Goal: Transaction & Acquisition: Book appointment/travel/reservation

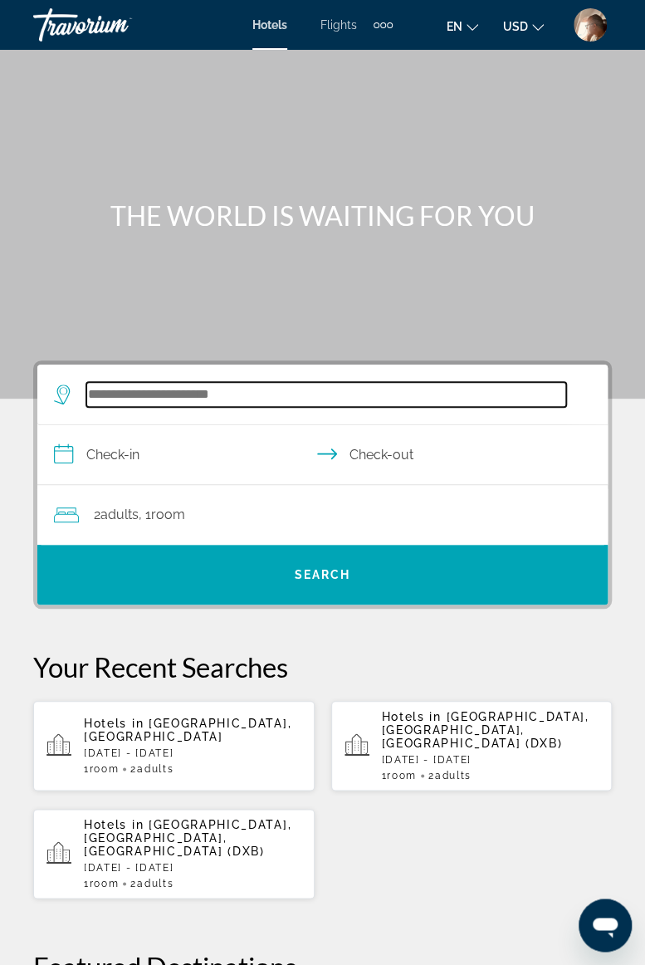
click at [170, 386] on input "Search widget" at bounding box center [326, 394] width 480 height 25
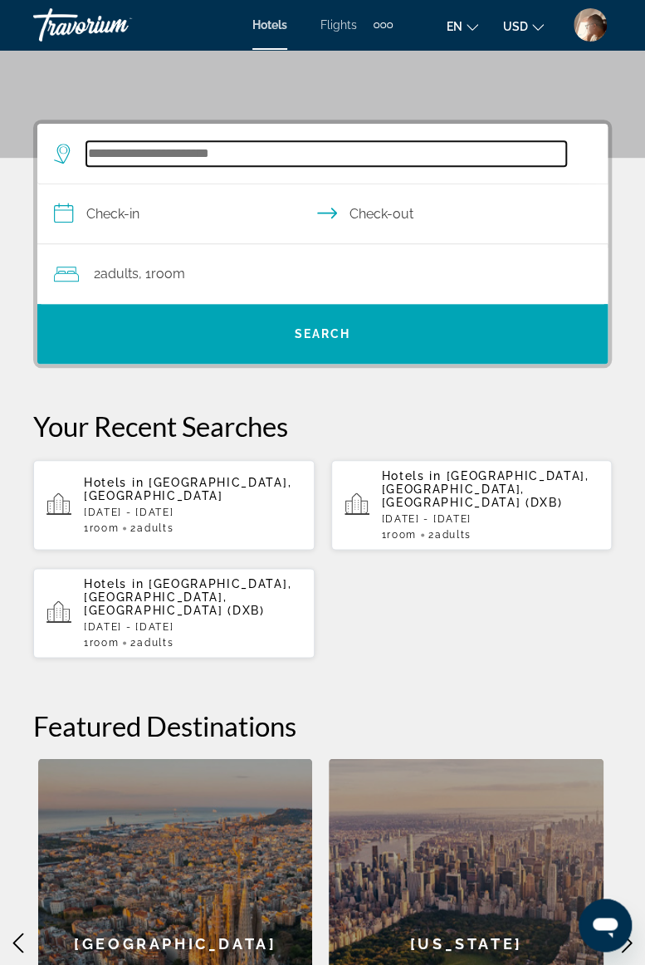
scroll to position [306, 0]
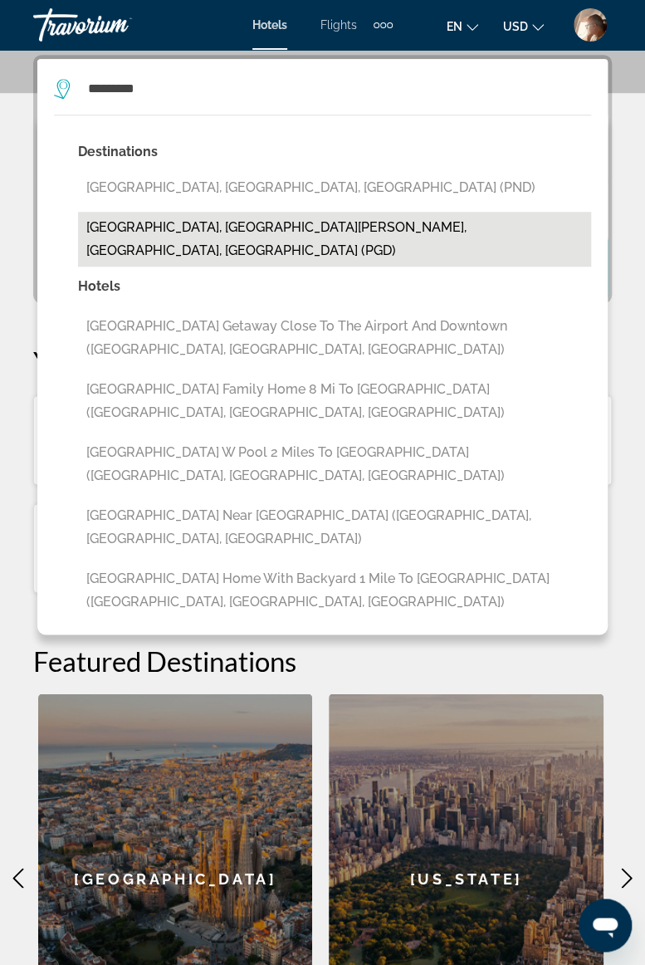
click at [258, 234] on button "[GEOGRAPHIC_DATA], [GEOGRAPHIC_DATA][PERSON_NAME], [GEOGRAPHIC_DATA], [GEOGRAPH…" at bounding box center [334, 239] width 513 height 55
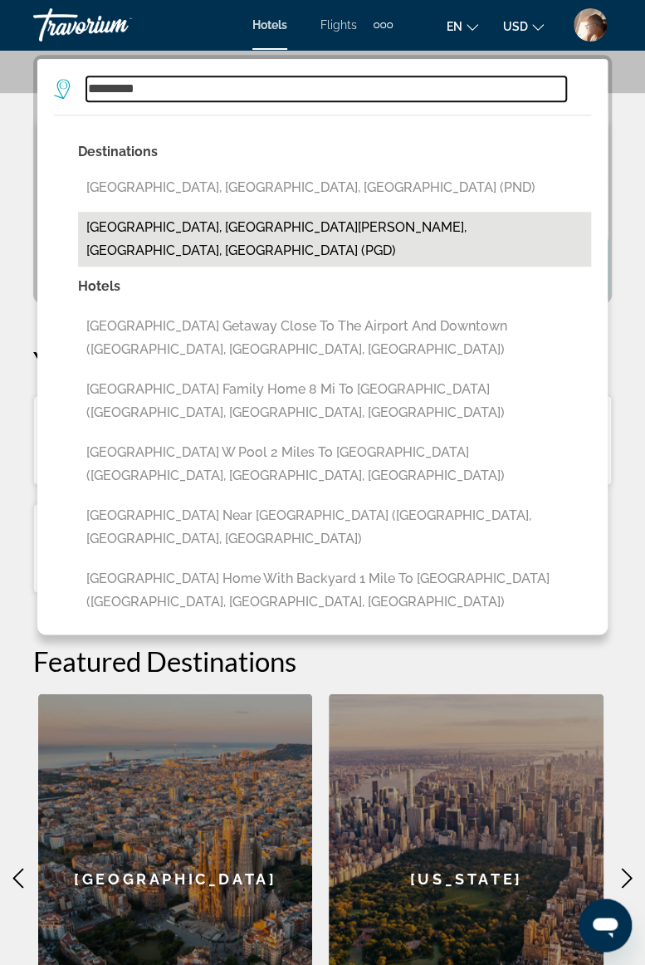
type input "**********"
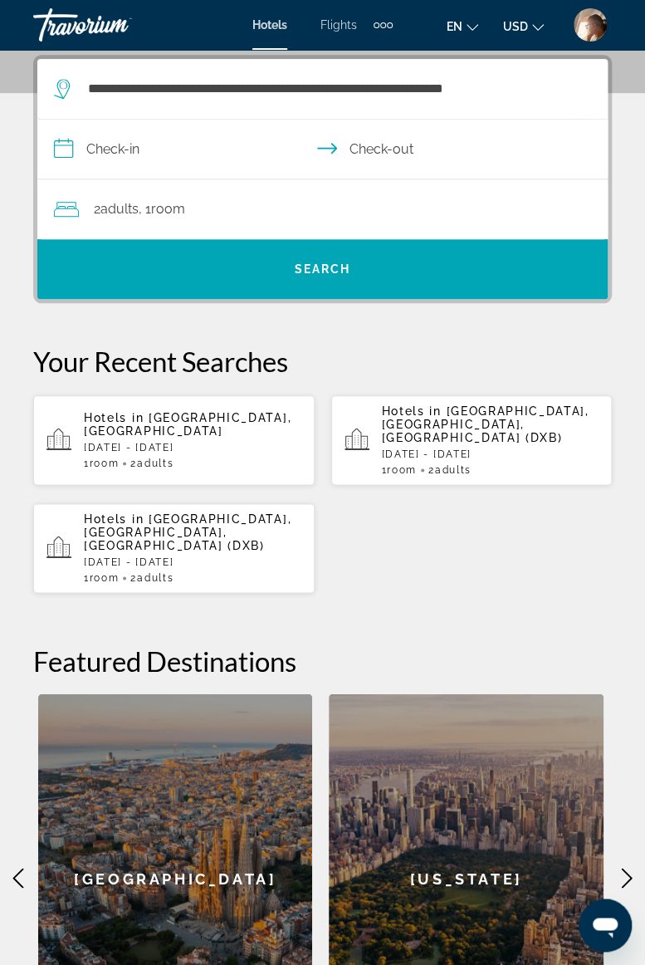
click at [184, 151] on input "**********" at bounding box center [325, 152] width 577 height 64
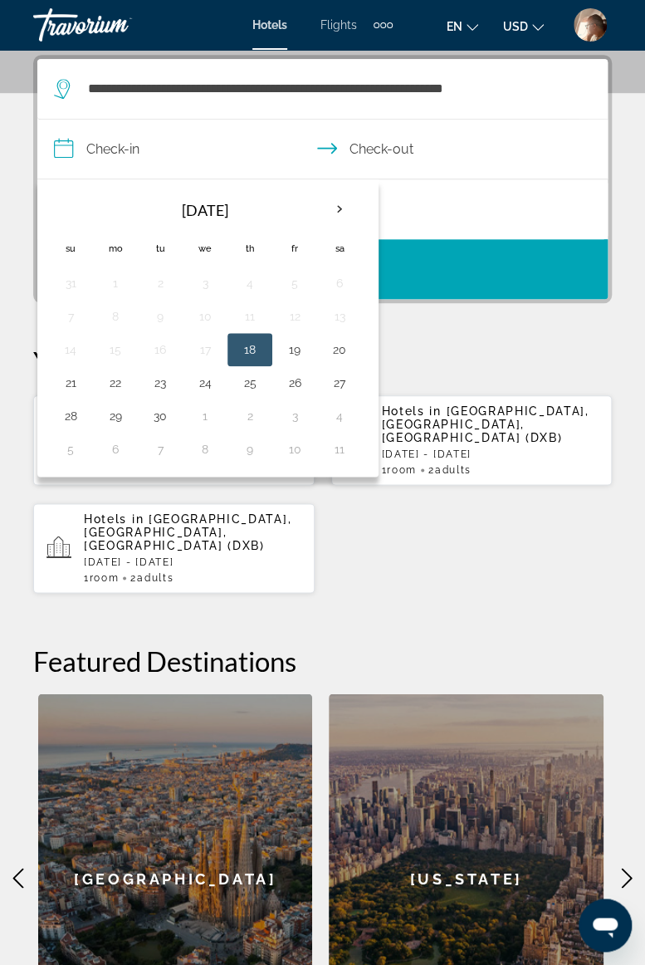
click at [332, 208] on th "Next month" at bounding box center [339, 209] width 45 height 37
click at [330, 212] on th "Next month" at bounding box center [339, 209] width 45 height 37
click at [329, 206] on th "Next month" at bounding box center [339, 209] width 45 height 37
click at [163, 415] on button "30" at bounding box center [160, 415] width 27 height 23
click at [342, 414] on button "3" at bounding box center [339, 415] width 27 height 23
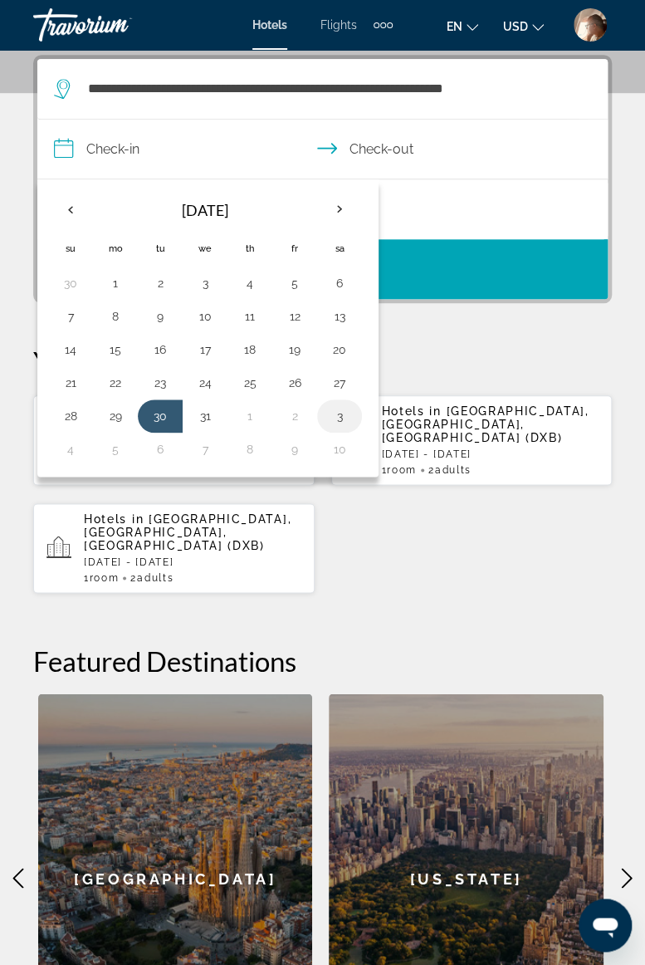
type input "**********"
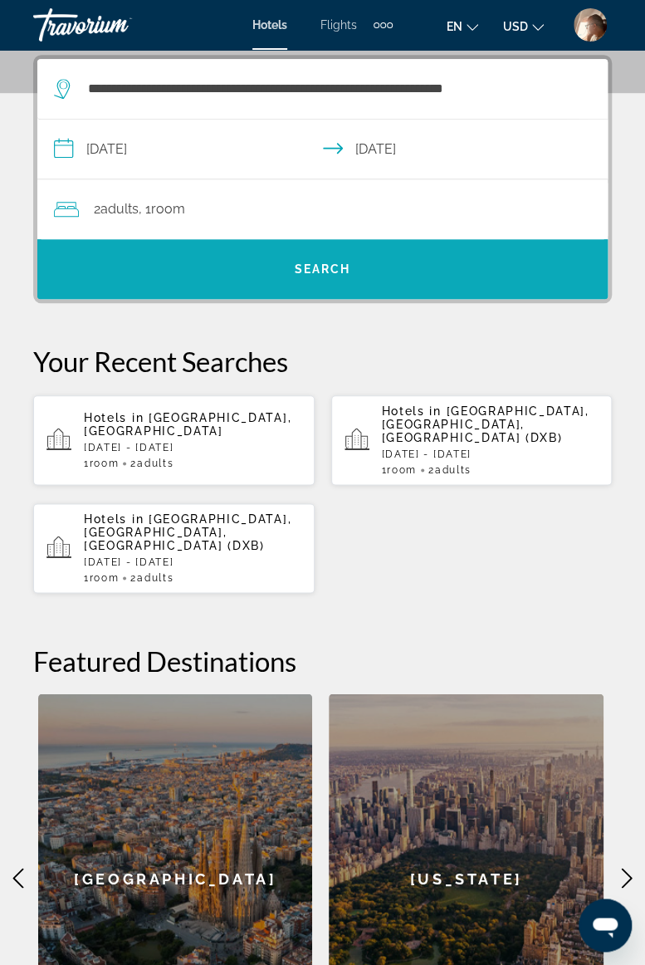
click at [322, 272] on span "Search" at bounding box center [323, 268] width 56 height 13
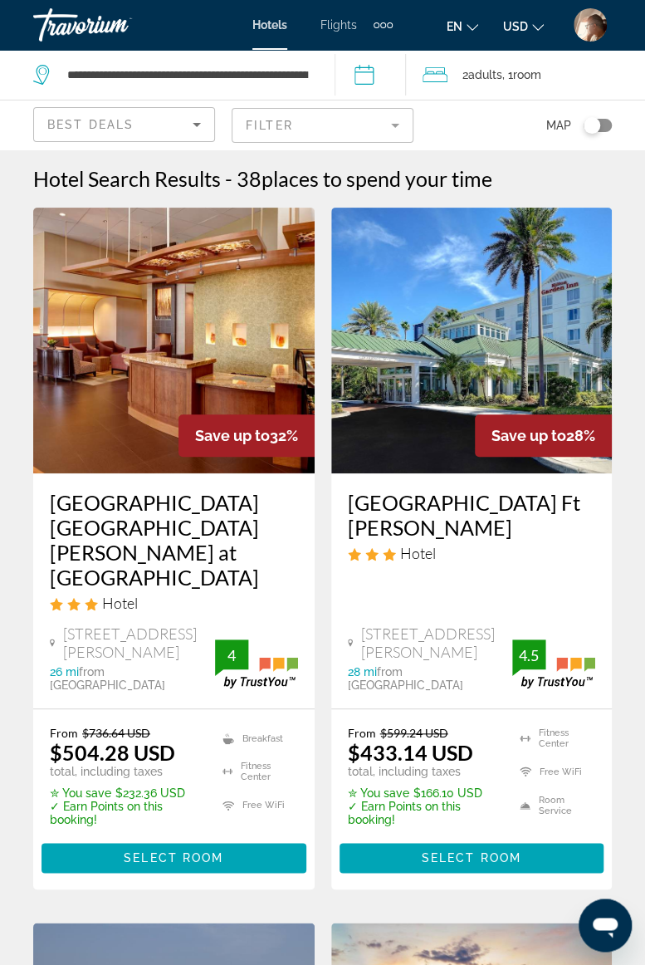
click at [399, 131] on mat-form-field "Filter" at bounding box center [323, 125] width 182 height 35
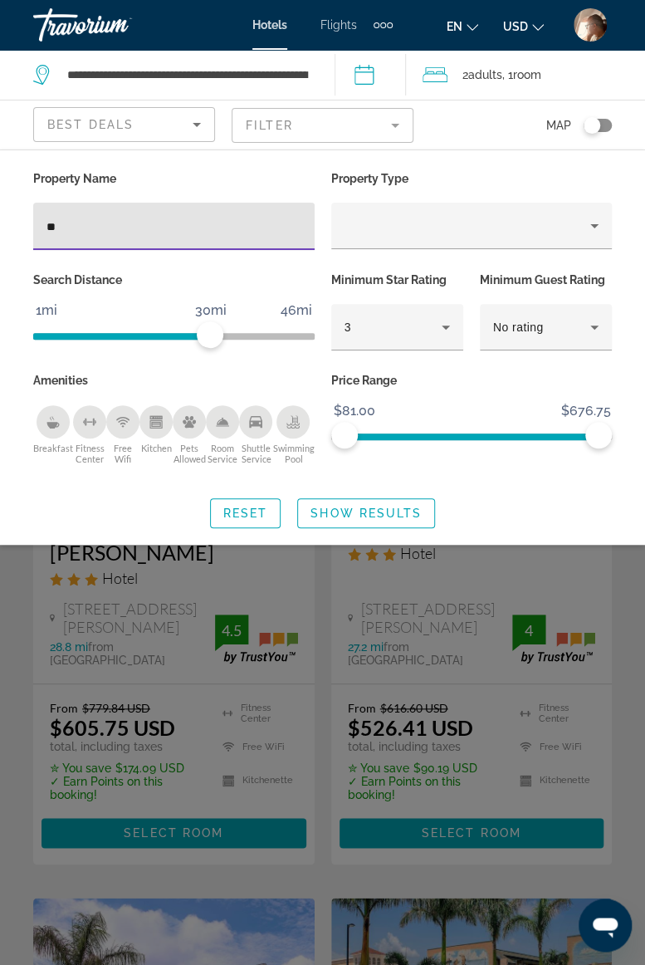
type input "***"
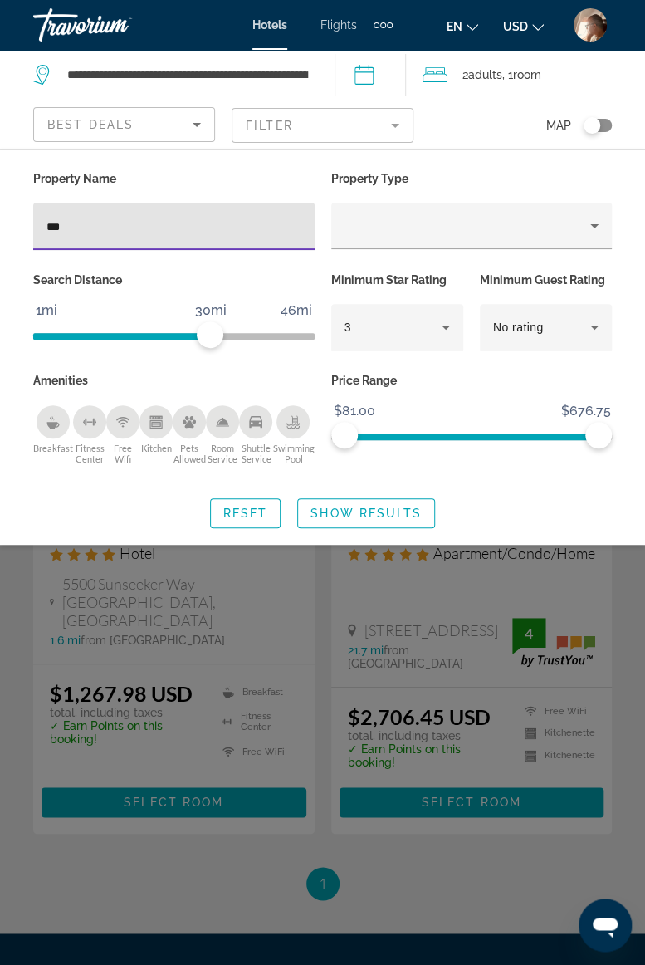
click at [619, 661] on div "Search widget" at bounding box center [322, 607] width 645 height 716
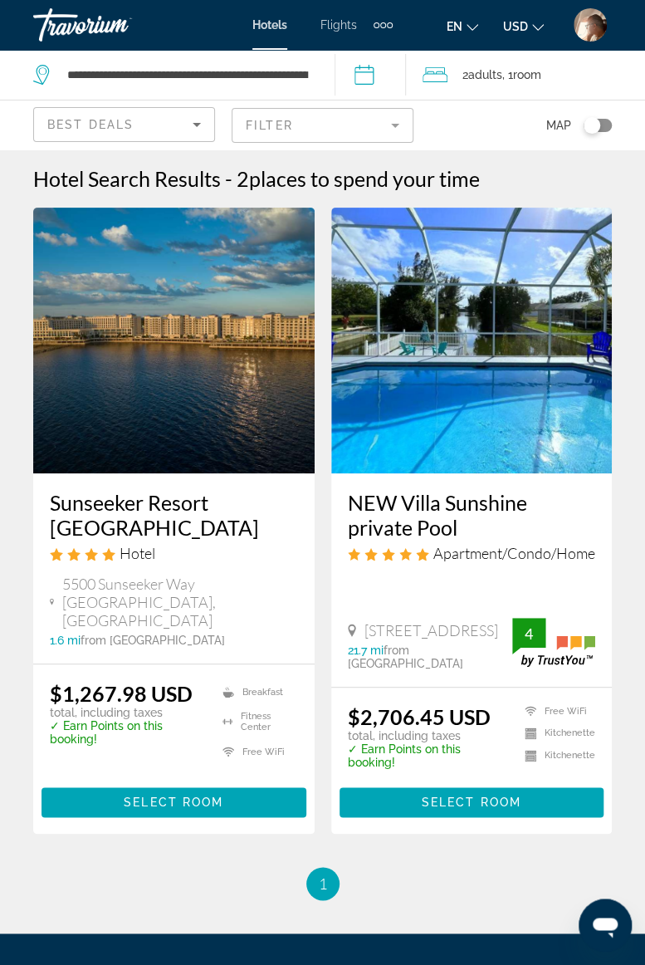
click at [86, 20] on div "Travorium" at bounding box center [116, 24] width 166 height 43
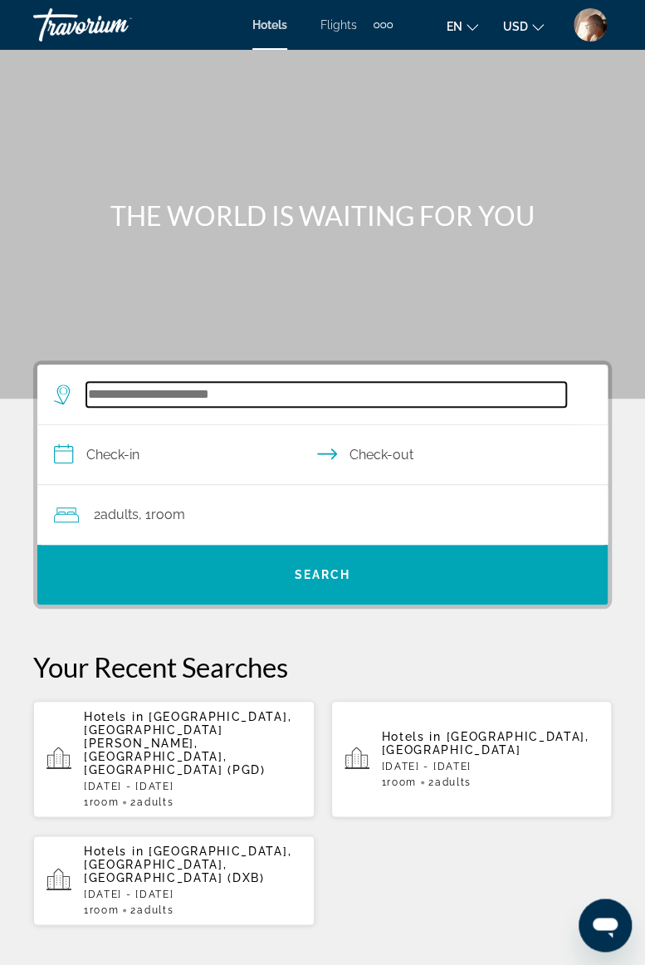
click at [213, 389] on input "Search widget" at bounding box center [326, 394] width 480 height 25
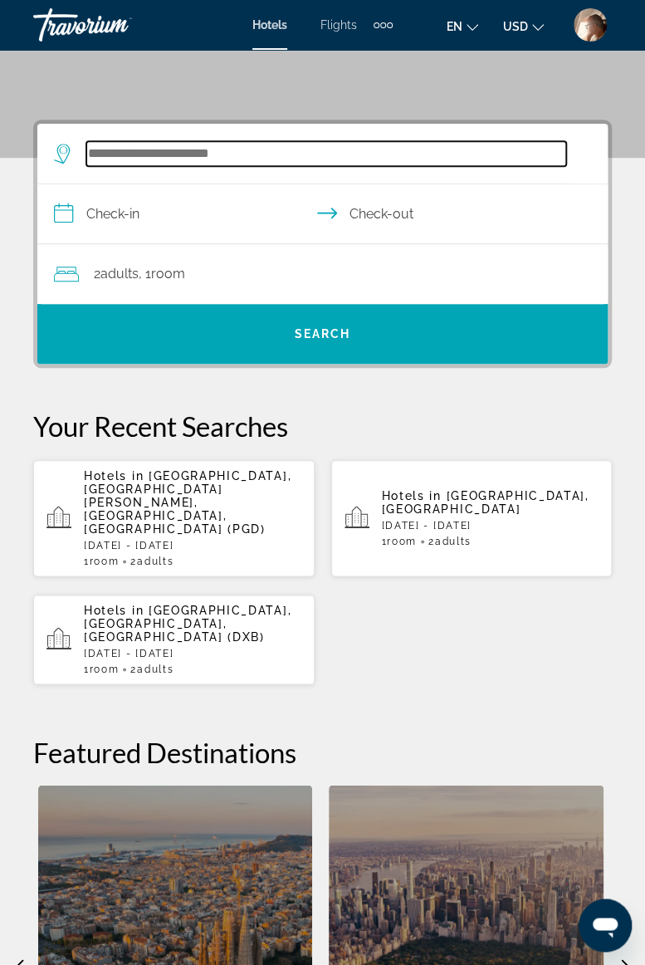
scroll to position [306, 0]
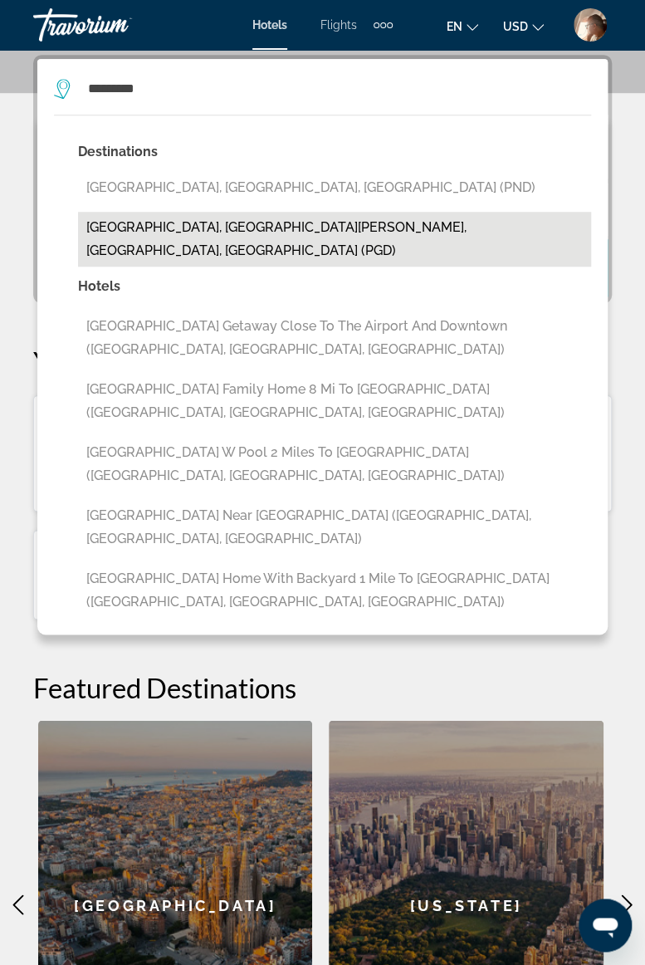
click at [276, 231] on button "[GEOGRAPHIC_DATA], [GEOGRAPHIC_DATA][PERSON_NAME], [GEOGRAPHIC_DATA], [GEOGRAPH…" at bounding box center [334, 239] width 513 height 55
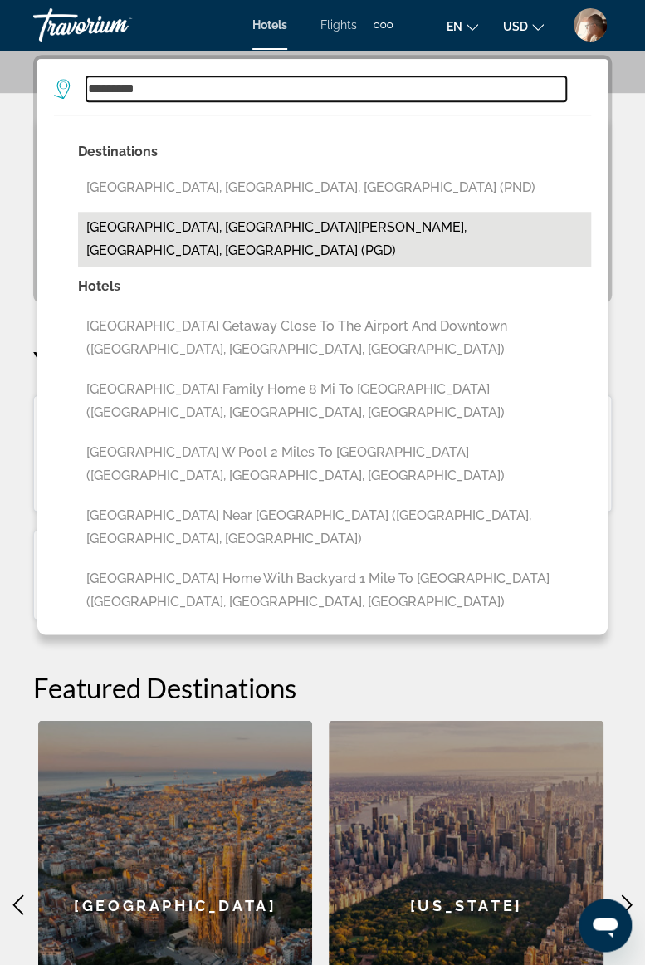
type input "**********"
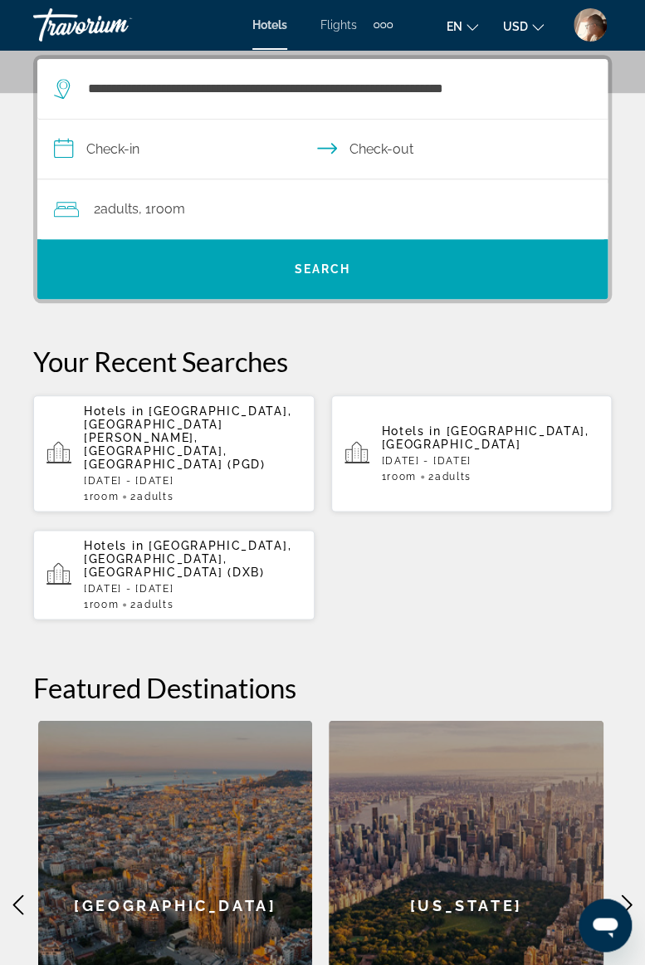
click at [156, 157] on input "**********" at bounding box center [325, 152] width 577 height 64
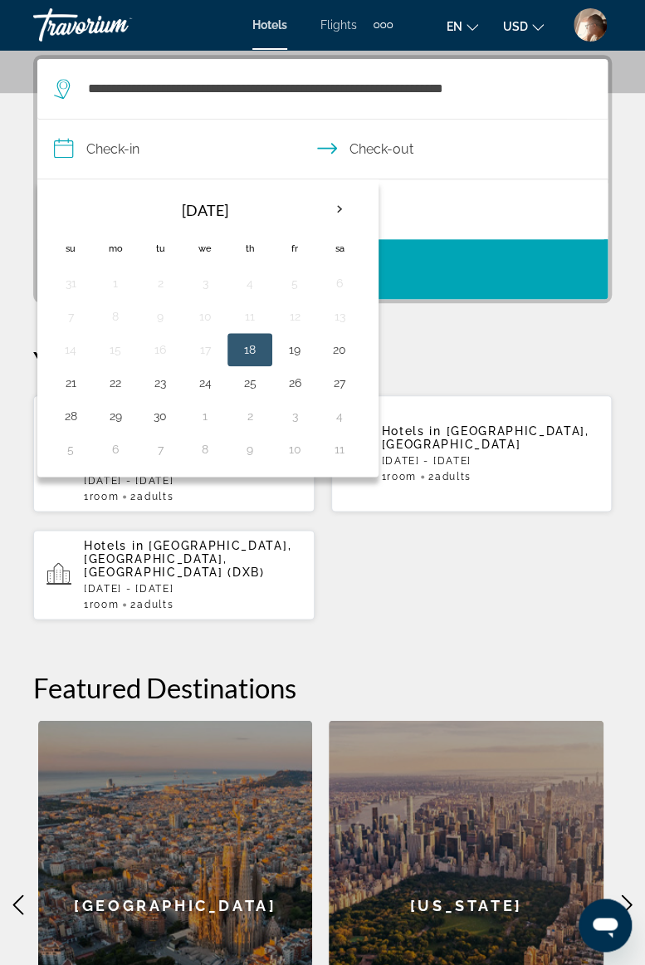
click at [335, 207] on th "Next month" at bounding box center [339, 209] width 45 height 37
click at [333, 203] on th "Next month" at bounding box center [339, 209] width 45 height 37
click at [337, 205] on th "Next month" at bounding box center [339, 209] width 45 height 37
click at [457, 516] on div "Hotels in [GEOGRAPHIC_DATA], [GEOGRAPHIC_DATA][PERSON_NAME], [GEOGRAPHIC_DATA],…" at bounding box center [322, 507] width 579 height 226
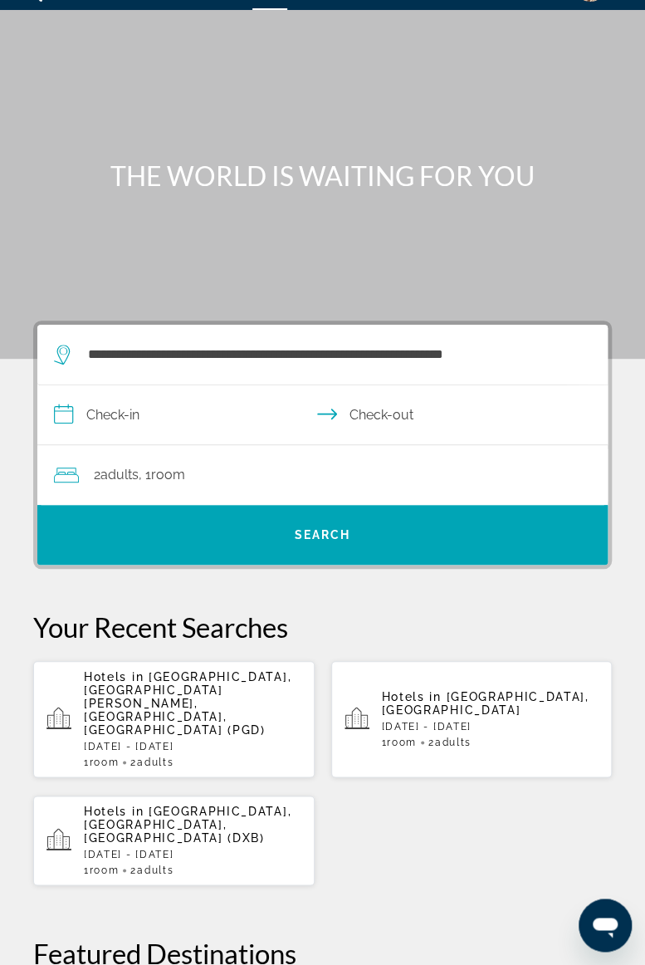
scroll to position [0, 0]
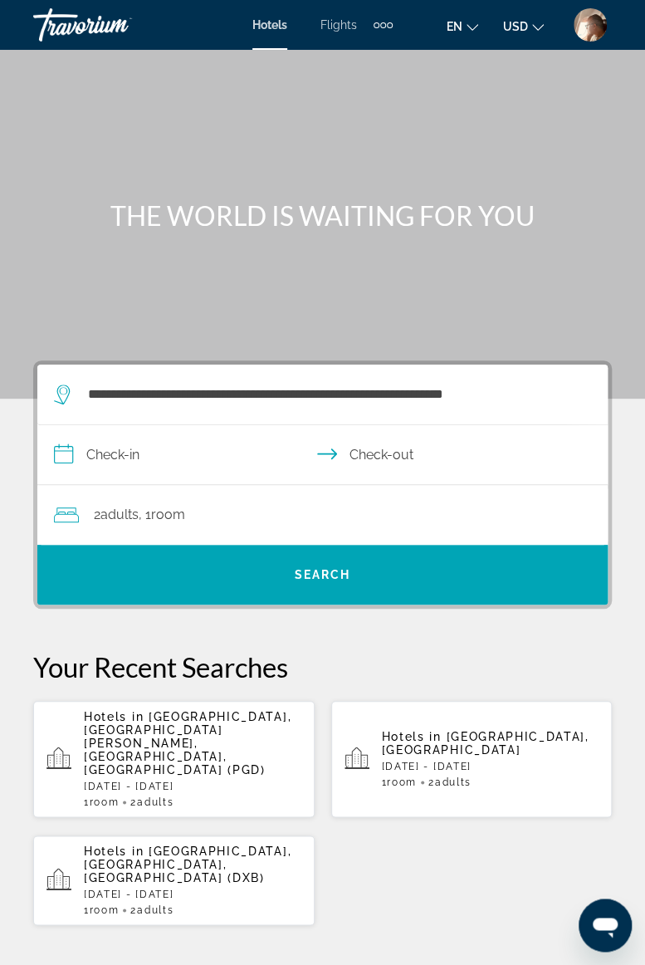
click at [160, 449] on input "**********" at bounding box center [325, 457] width 577 height 64
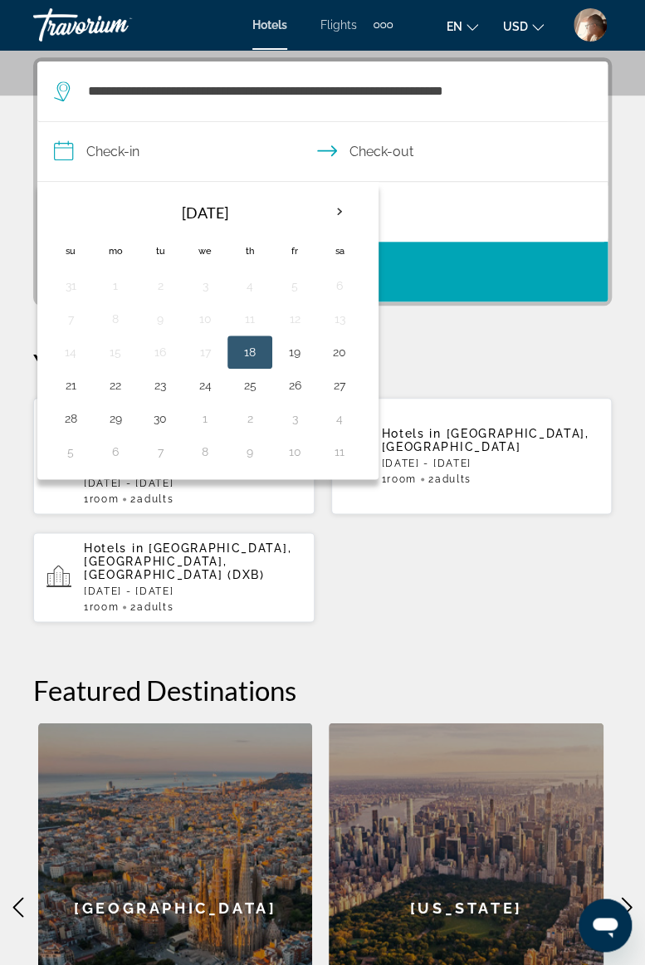
scroll to position [306, 0]
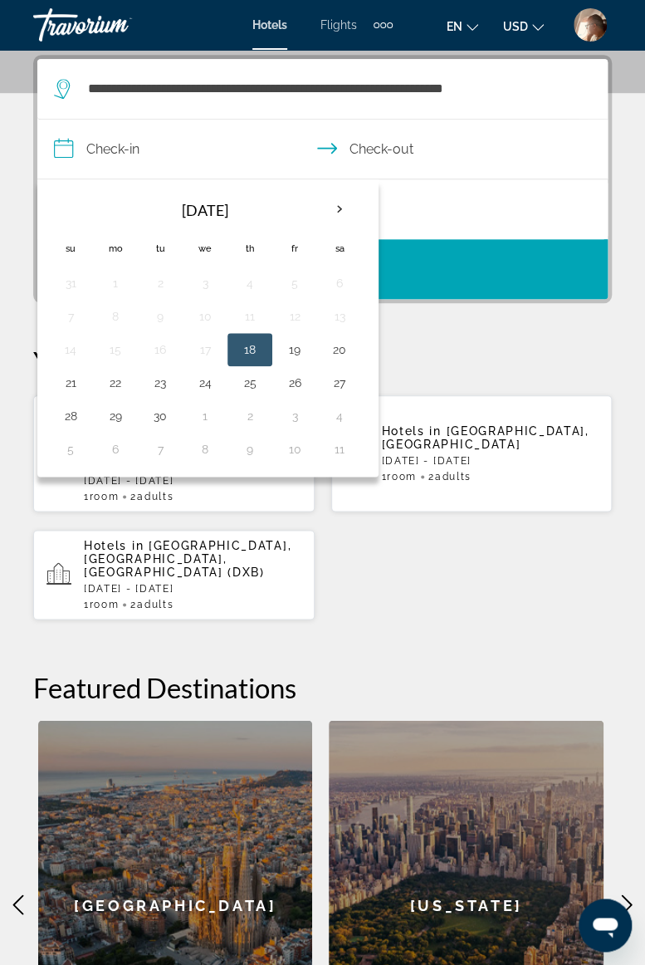
click at [339, 203] on th "Next month" at bounding box center [339, 209] width 45 height 37
click at [336, 211] on th "Next month" at bounding box center [339, 209] width 45 height 37
click at [67, 208] on th "Previous month" at bounding box center [70, 209] width 45 height 37
click at [206, 414] on button "26" at bounding box center [205, 415] width 27 height 23
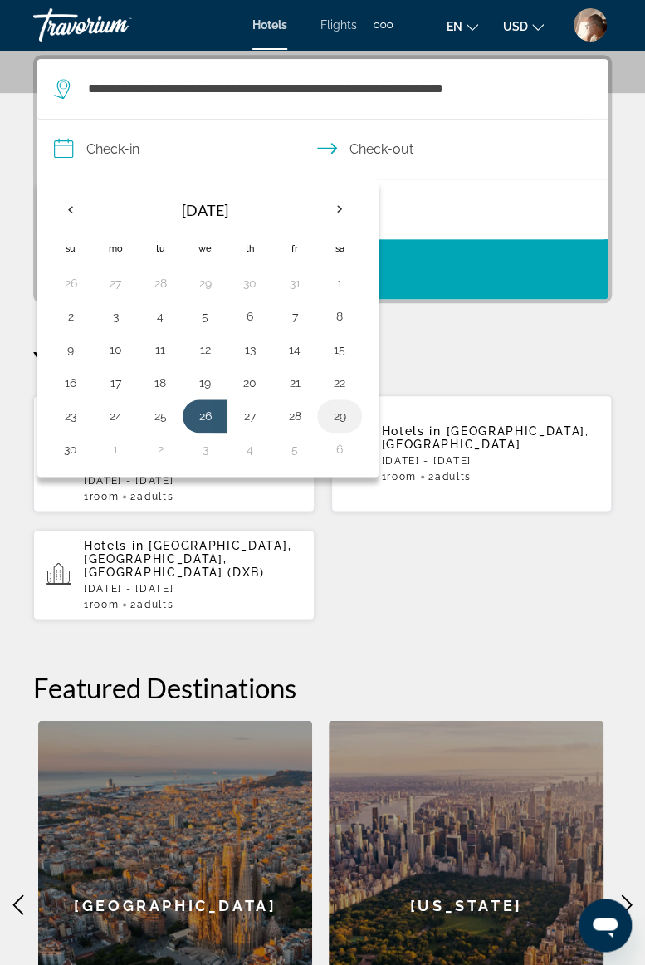
click at [339, 414] on button "29" at bounding box center [339, 415] width 27 height 23
type input "**********"
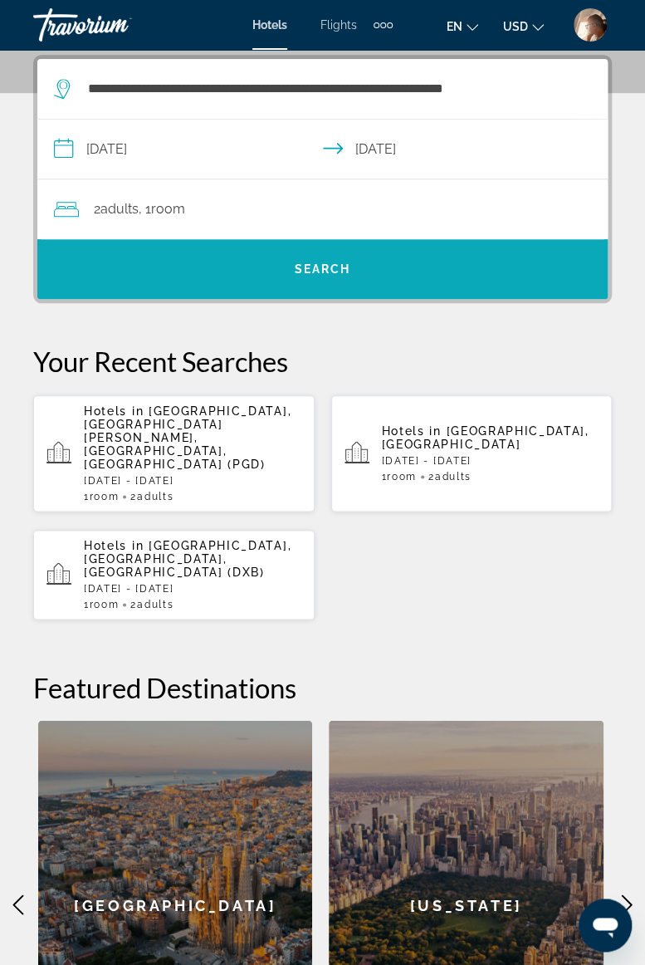
click at [281, 281] on span "Search widget" at bounding box center [322, 269] width 570 height 40
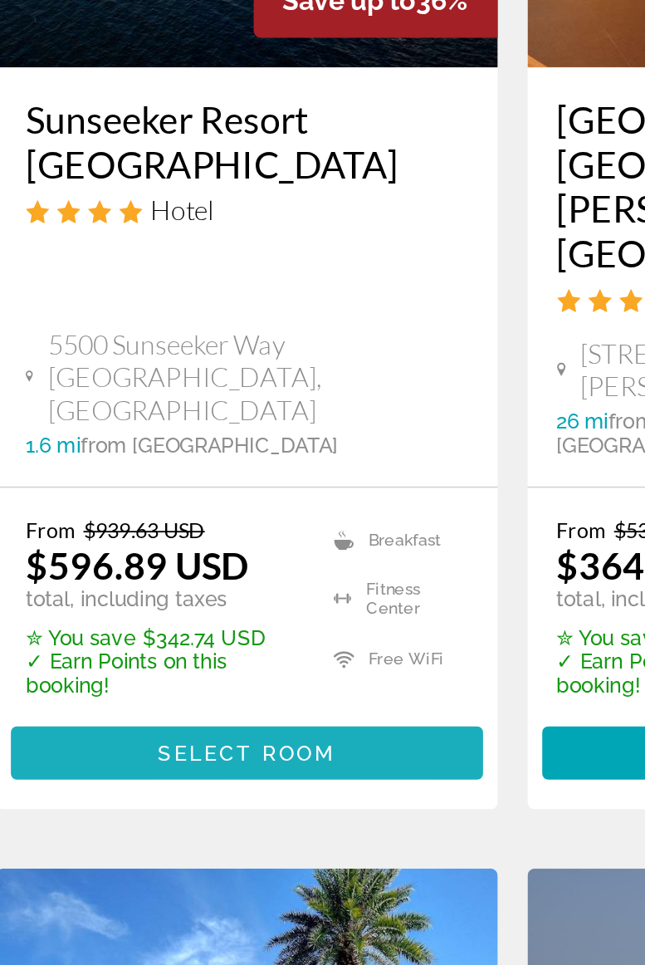
scroll to position [222, 0]
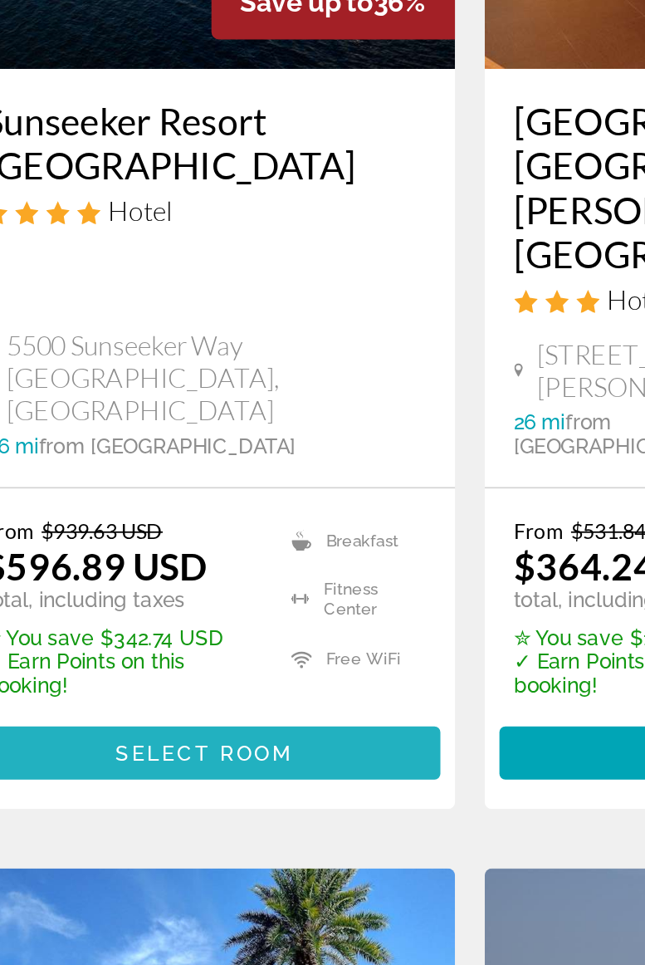
click at [224, 615] on span "Main content" at bounding box center [174, 635] width 265 height 40
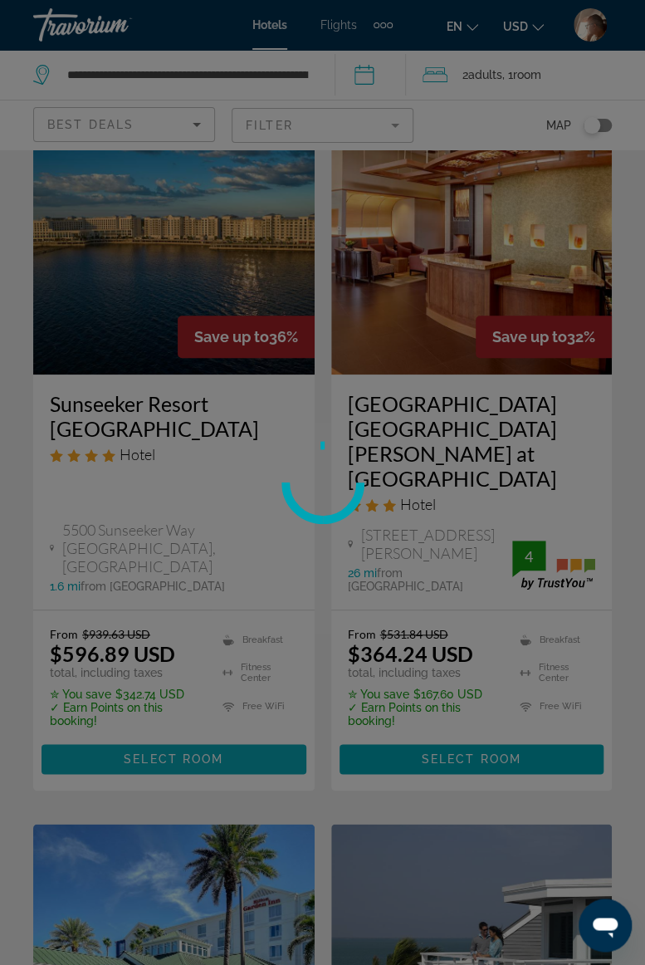
scroll to position [0, 0]
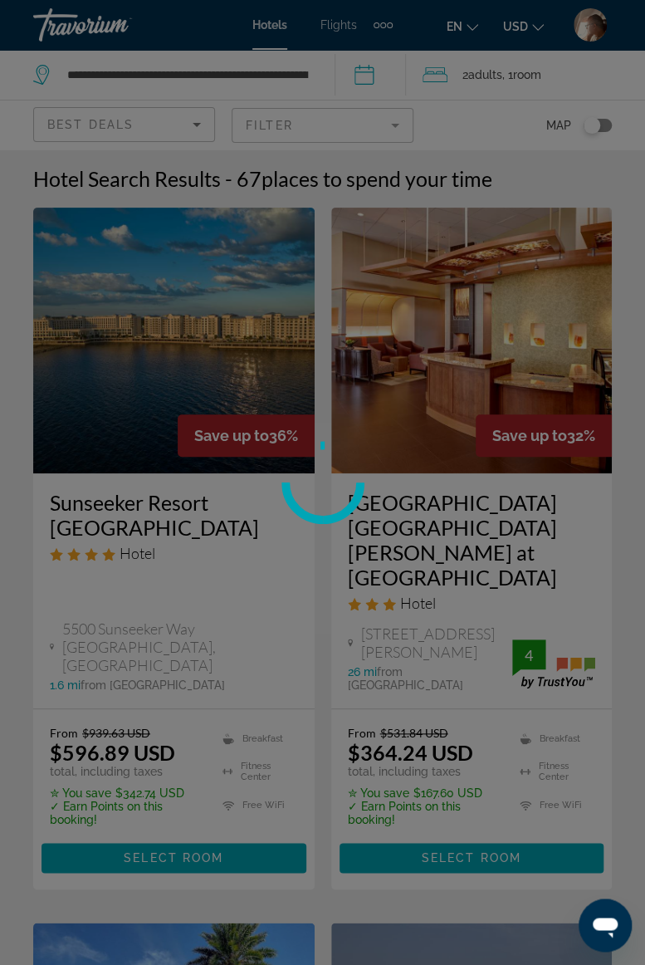
click at [88, 37] on div at bounding box center [322, 482] width 645 height 965
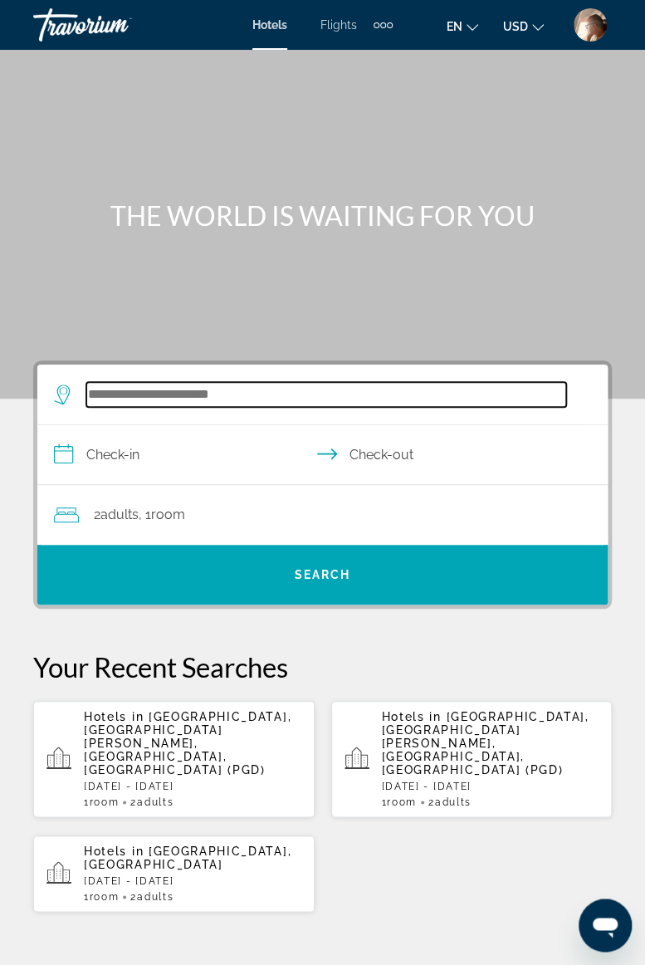
click at [164, 393] on input "Search widget" at bounding box center [326, 394] width 480 height 25
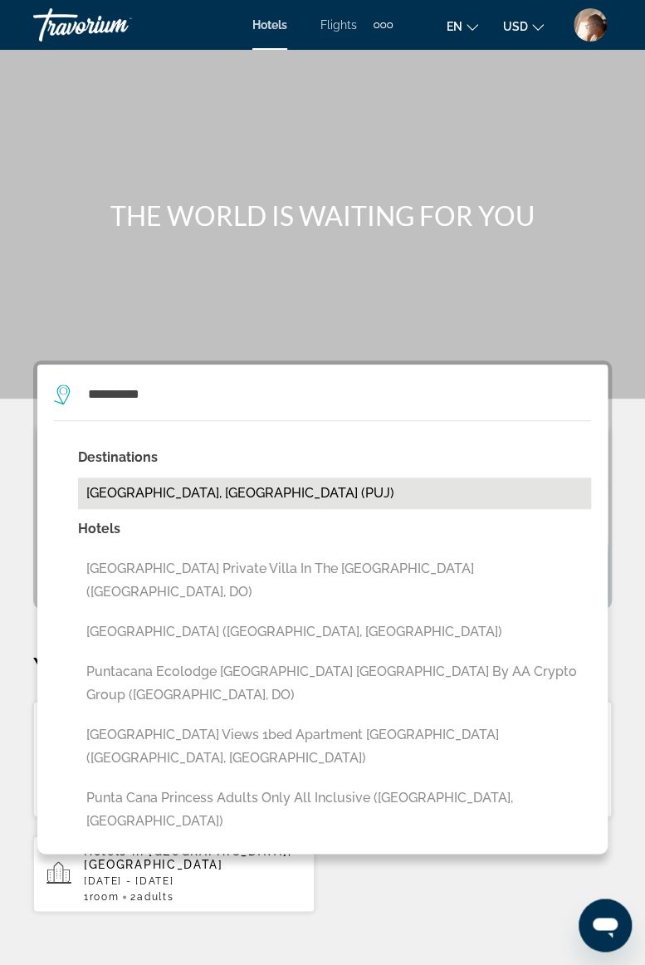
click at [156, 494] on button "[GEOGRAPHIC_DATA], [GEOGRAPHIC_DATA] (PUJ)" at bounding box center [334, 493] width 513 height 32
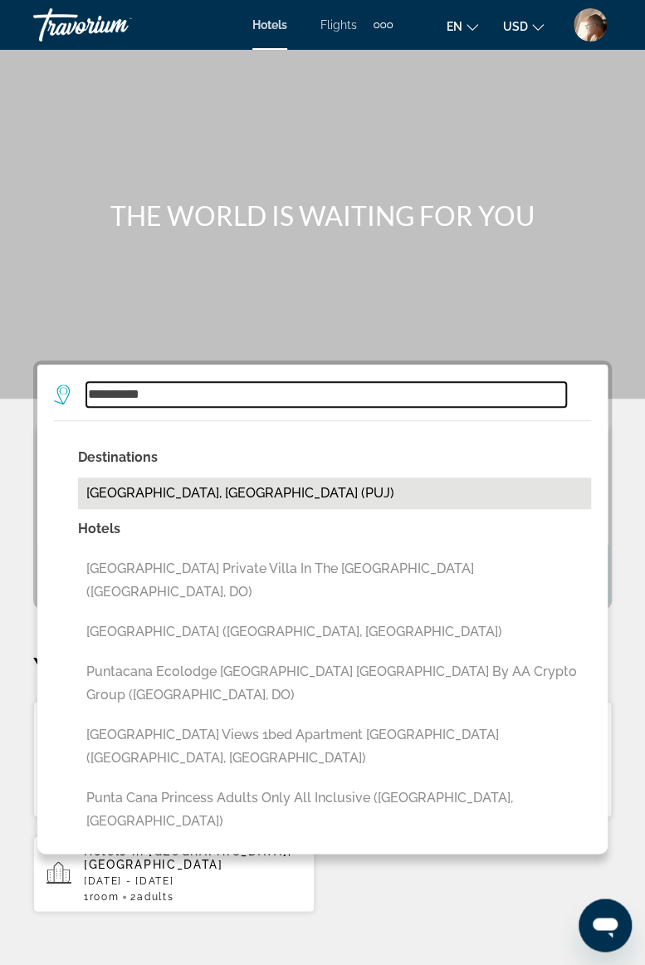
type input "**********"
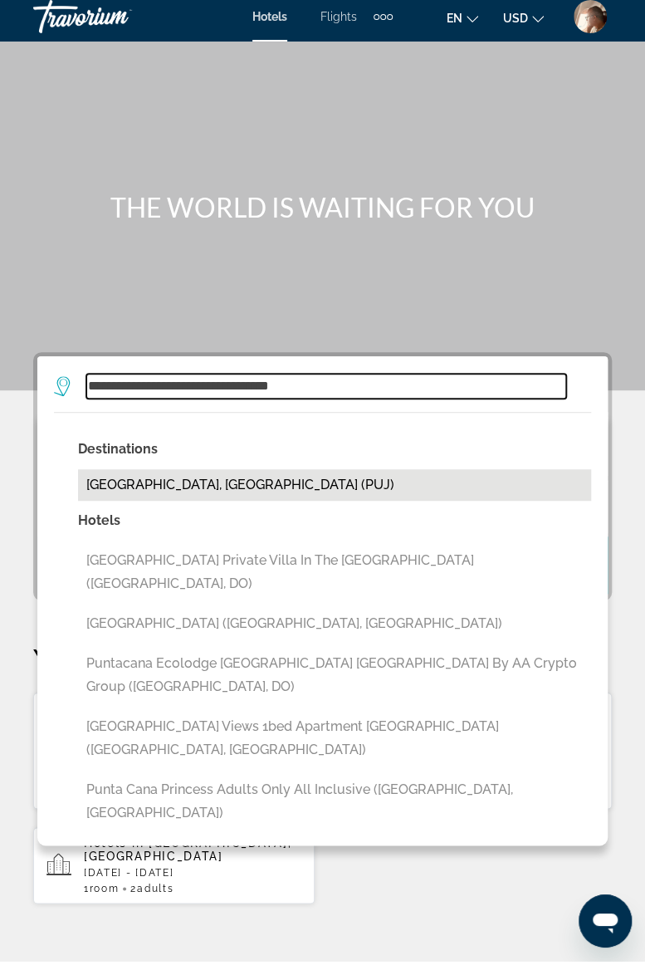
scroll to position [34, 0]
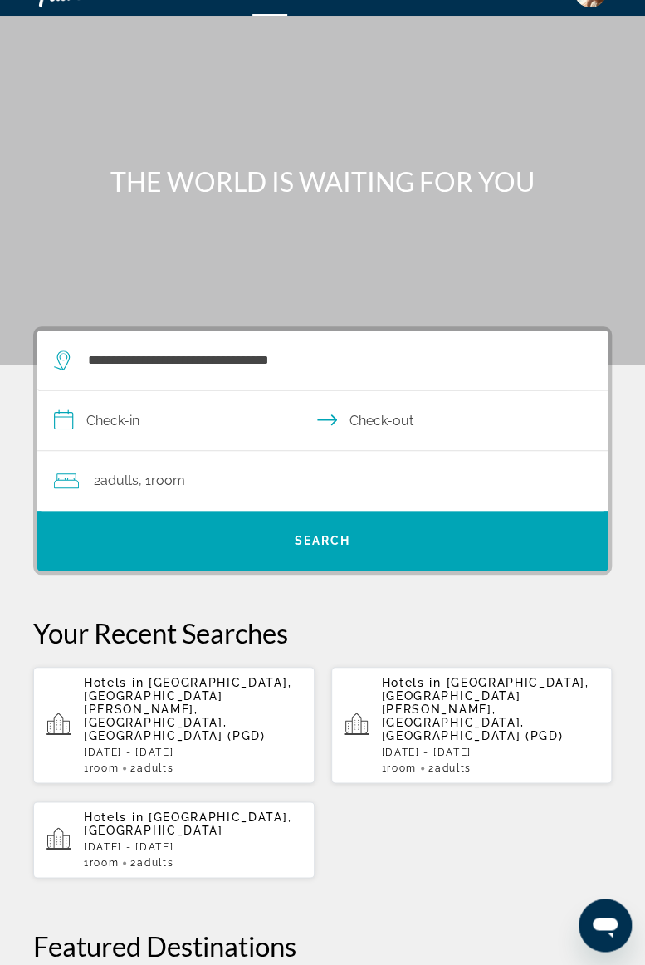
click at [163, 417] on input "**********" at bounding box center [325, 423] width 577 height 64
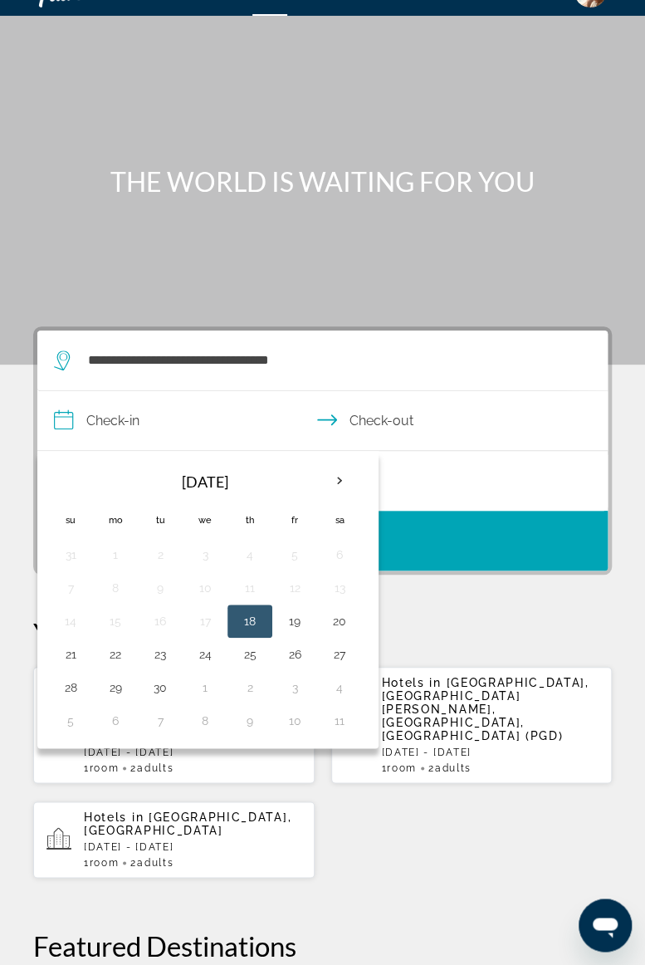
click at [335, 483] on th "Next month" at bounding box center [339, 481] width 45 height 37
click at [332, 482] on th "Next month" at bounding box center [339, 481] width 45 height 37
click at [202, 687] on button "26" at bounding box center [205, 687] width 27 height 23
click at [80, 723] on button "30" at bounding box center [70, 720] width 27 height 23
type input "**********"
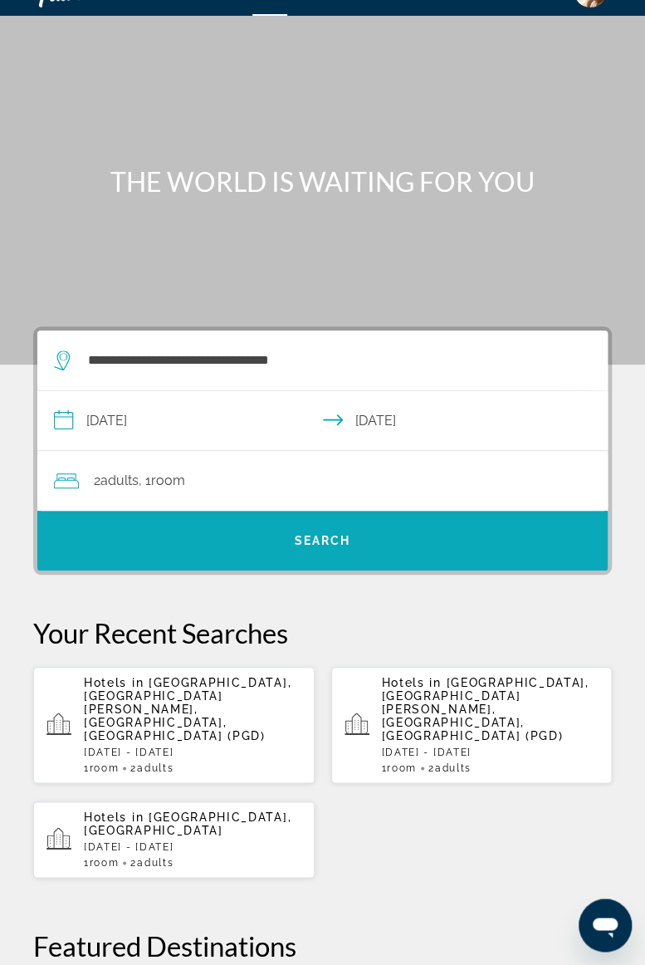
click at [301, 536] on span "Search" at bounding box center [323, 540] width 56 height 13
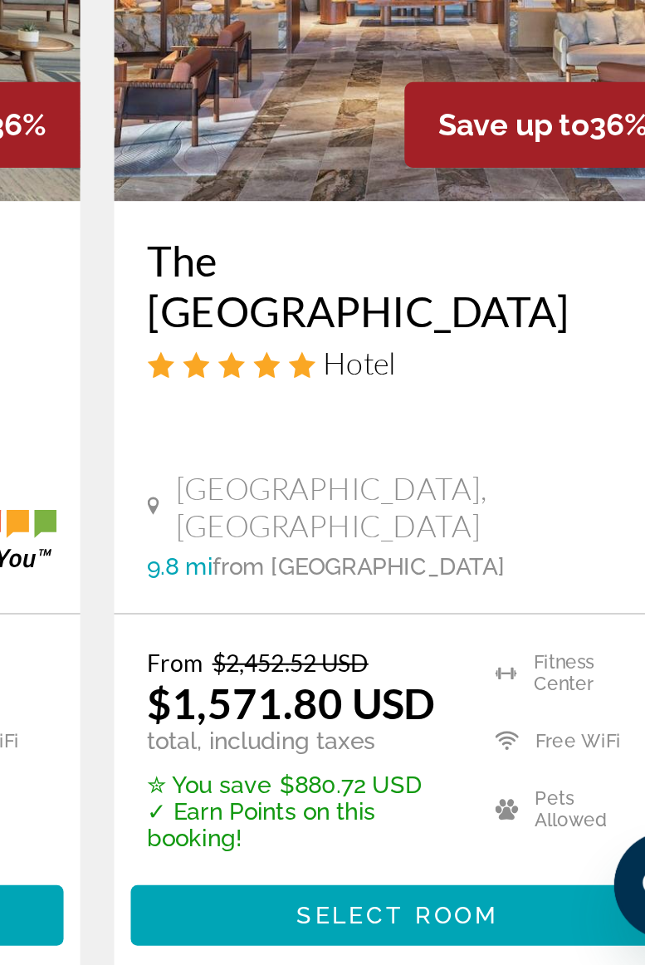
scroll to position [1969, 0]
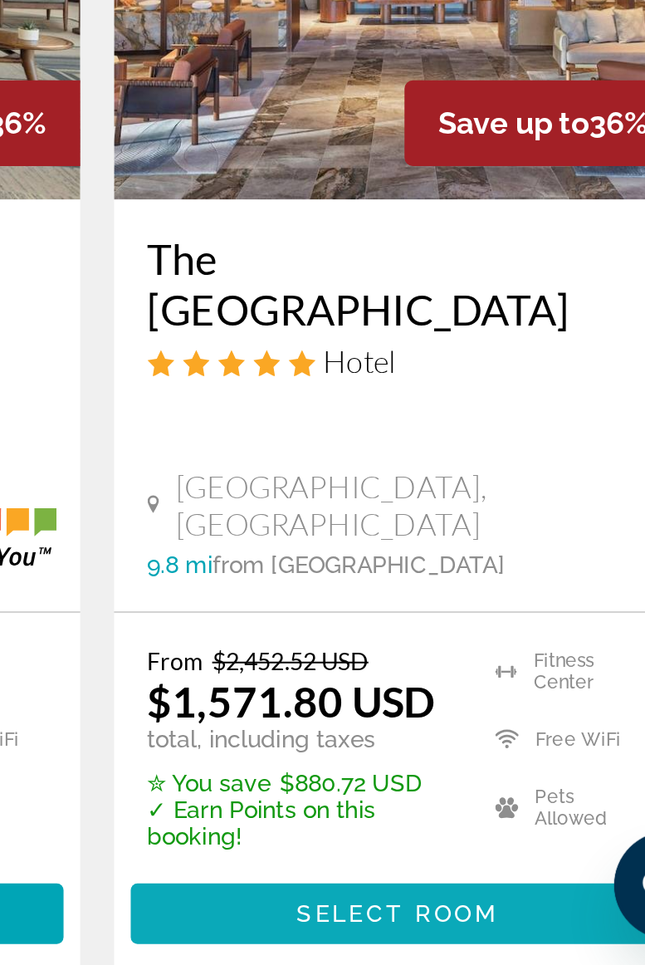
click at [493, 932] on span "Select Room" at bounding box center [472, 938] width 100 height 13
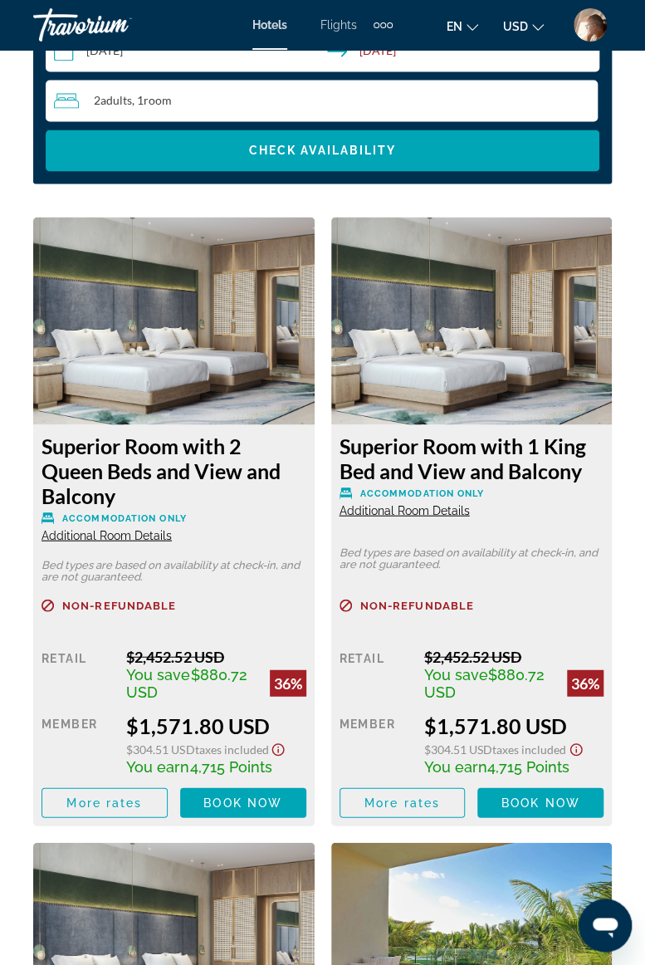
scroll to position [2739, 0]
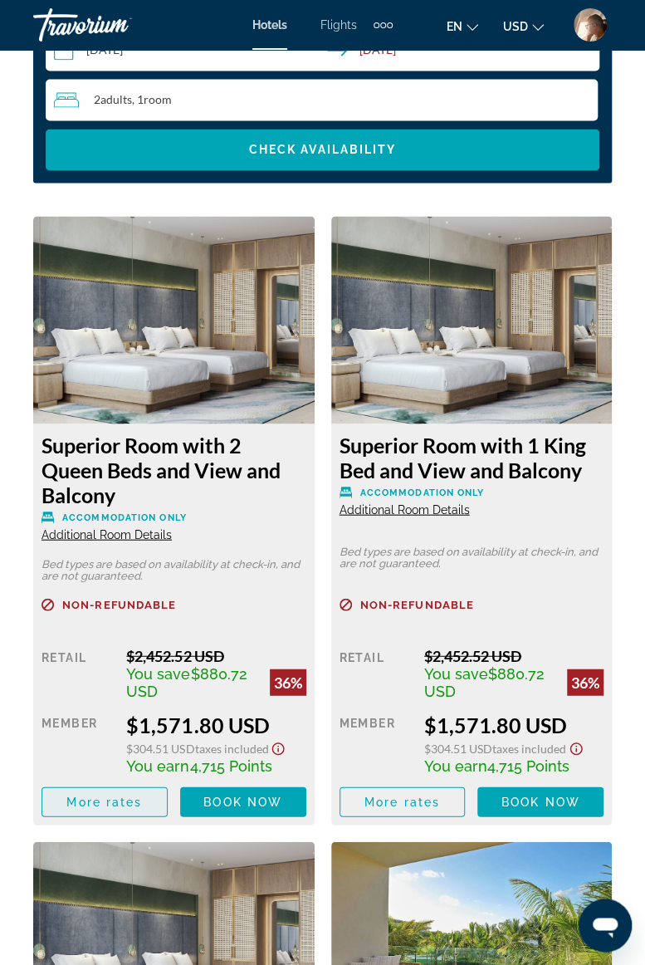
click at [131, 803] on span "More rates" at bounding box center [104, 801] width 76 height 13
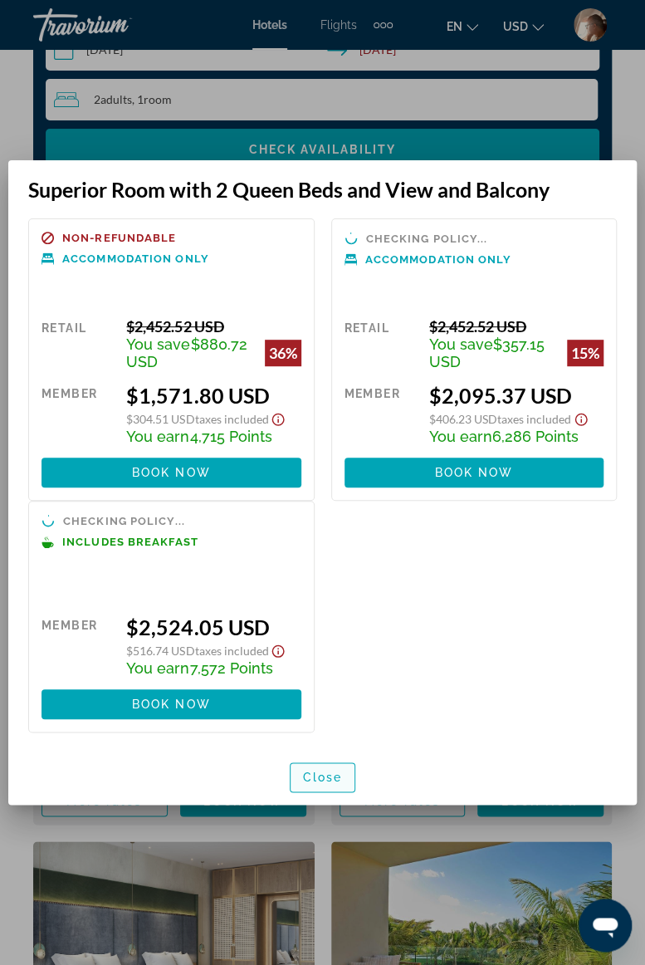
click at [324, 774] on span "Close" at bounding box center [323, 777] width 40 height 13
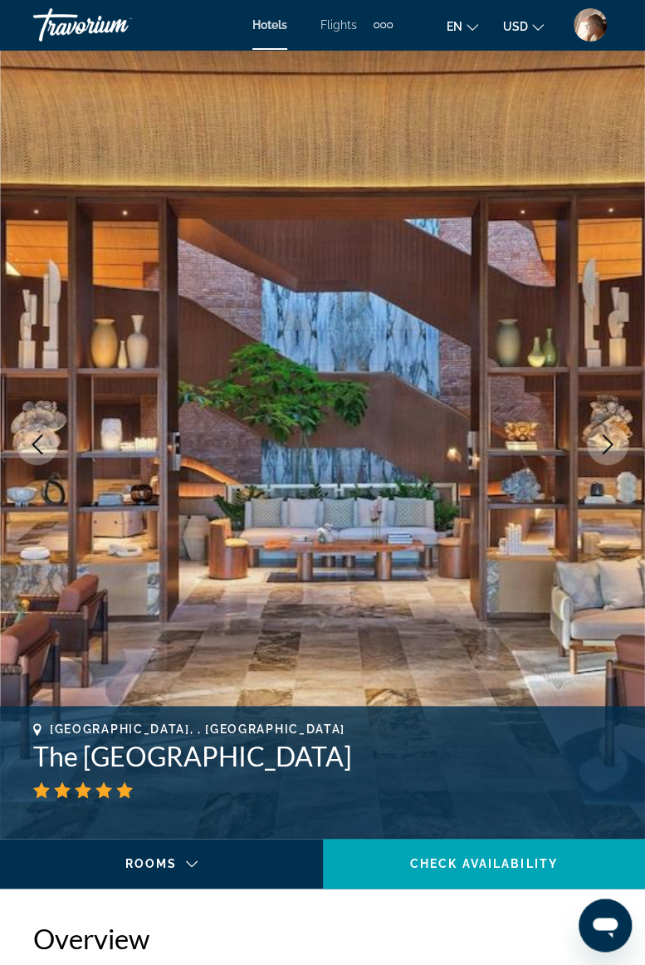
scroll to position [2739, 0]
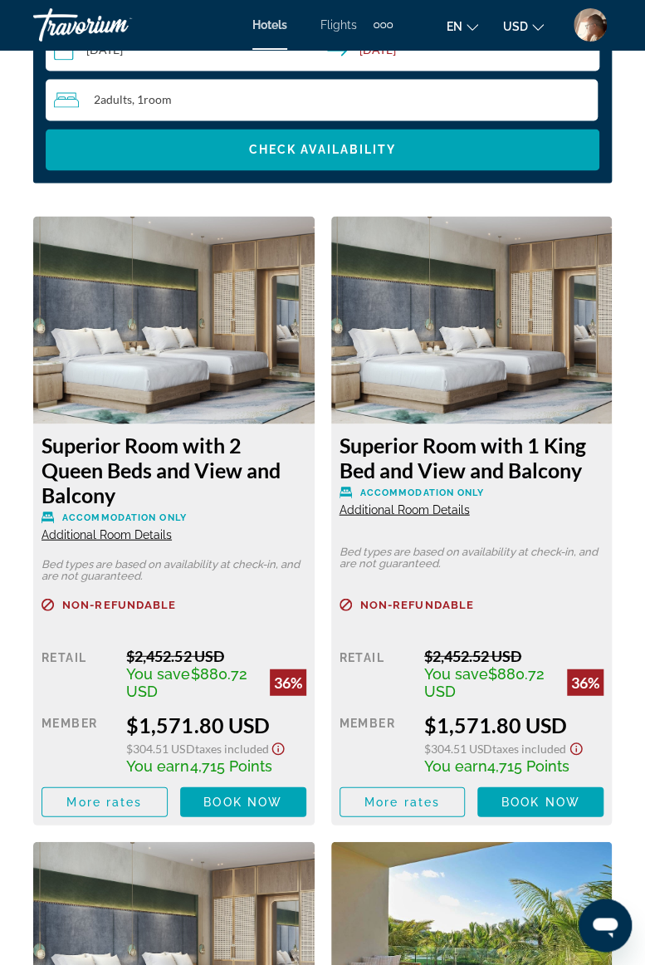
click at [417, 810] on span "Main content" at bounding box center [402, 801] width 125 height 40
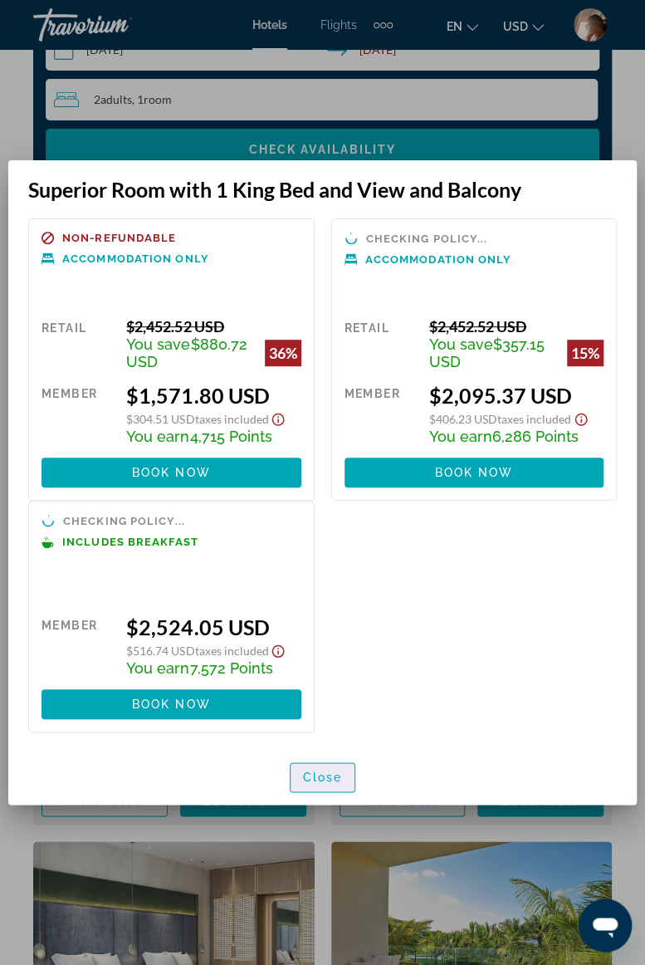
click at [325, 781] on span "Close" at bounding box center [323, 777] width 40 height 13
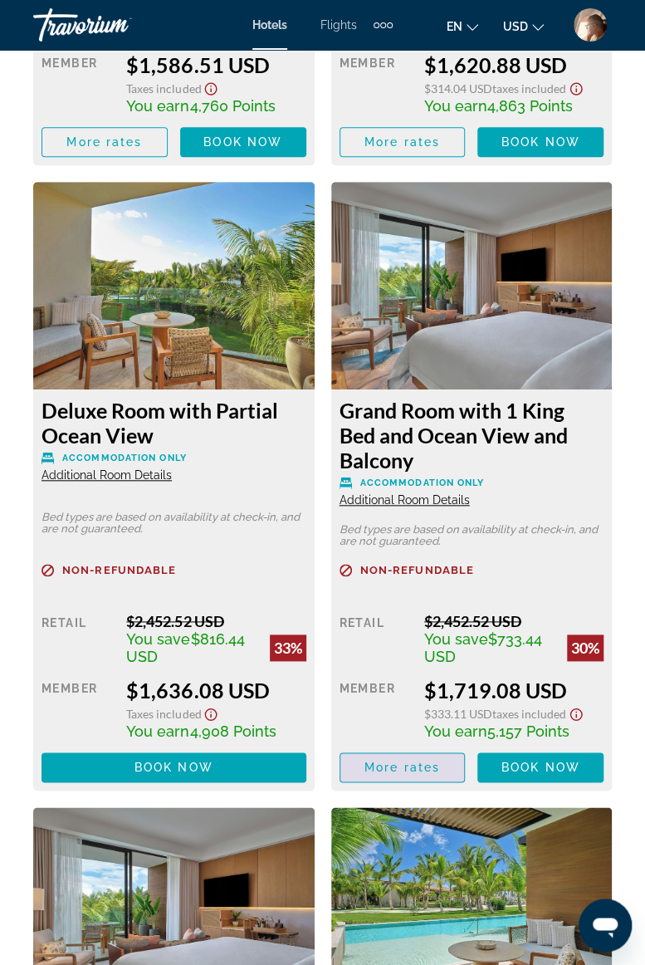
scroll to position [4027, 0]
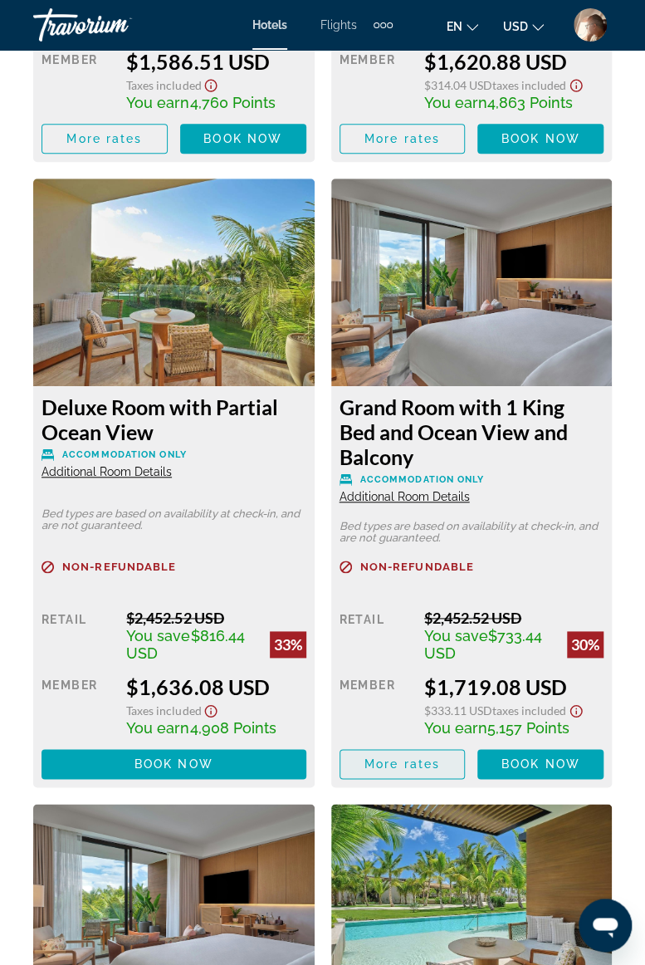
click at [402, 766] on span "More rates" at bounding box center [403, 763] width 76 height 13
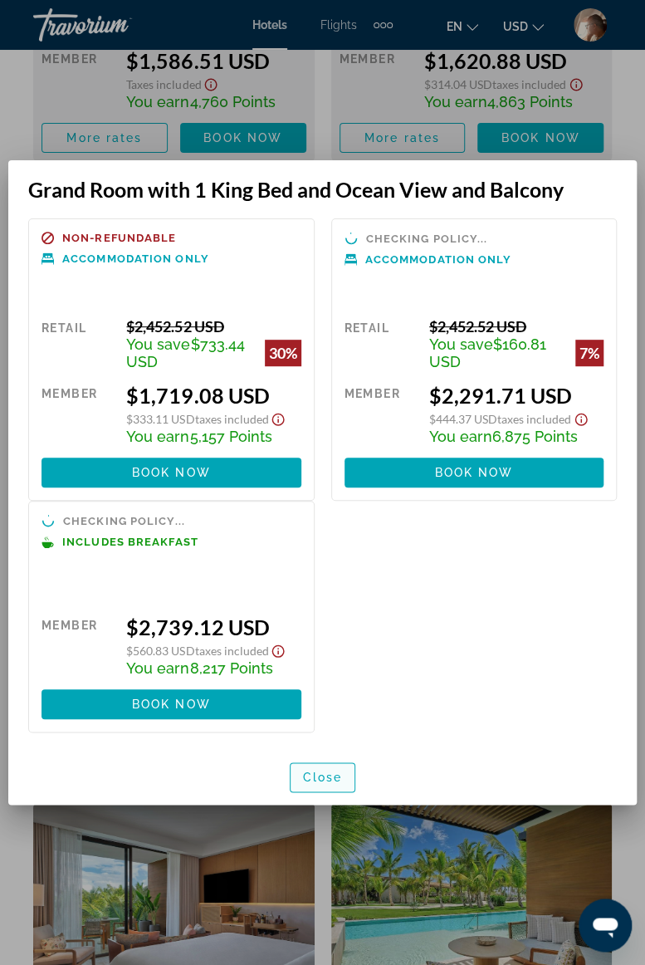
click at [329, 793] on span "button" at bounding box center [323, 777] width 65 height 40
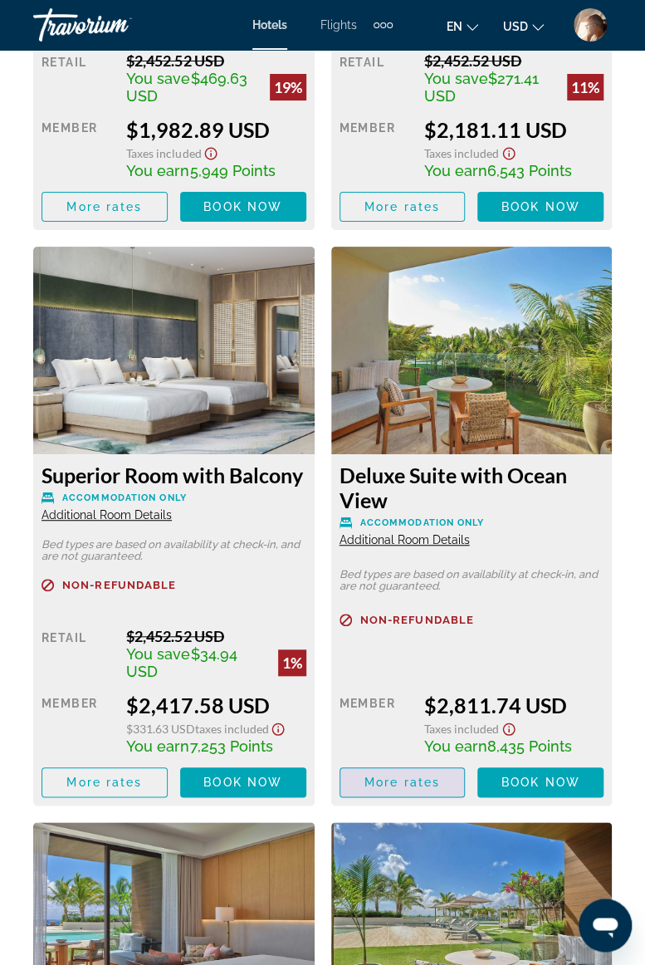
scroll to position [5819, 0]
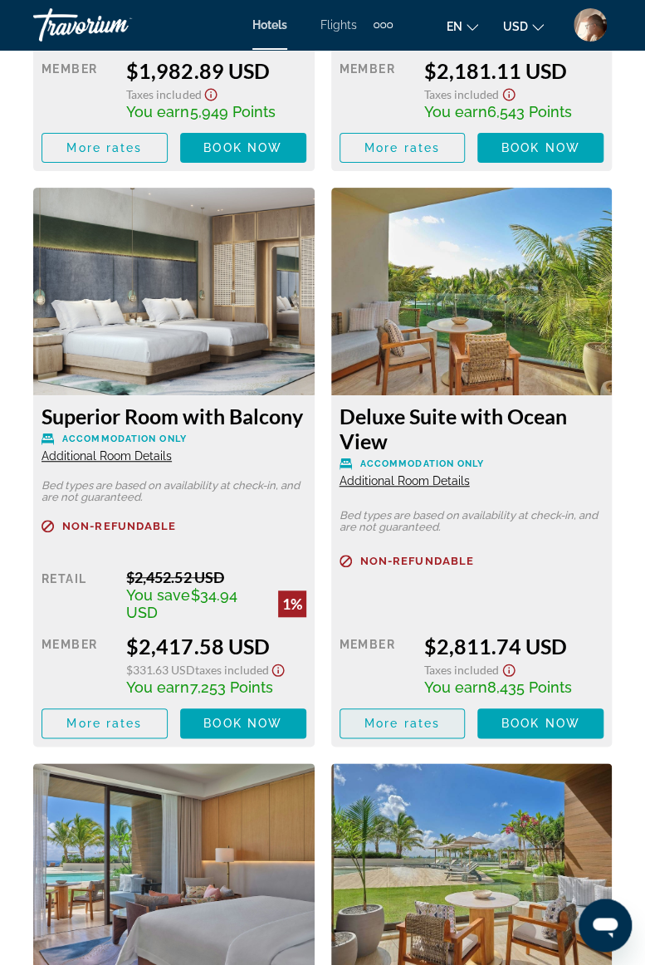
click at [404, 730] on span "More rates" at bounding box center [403, 723] width 76 height 13
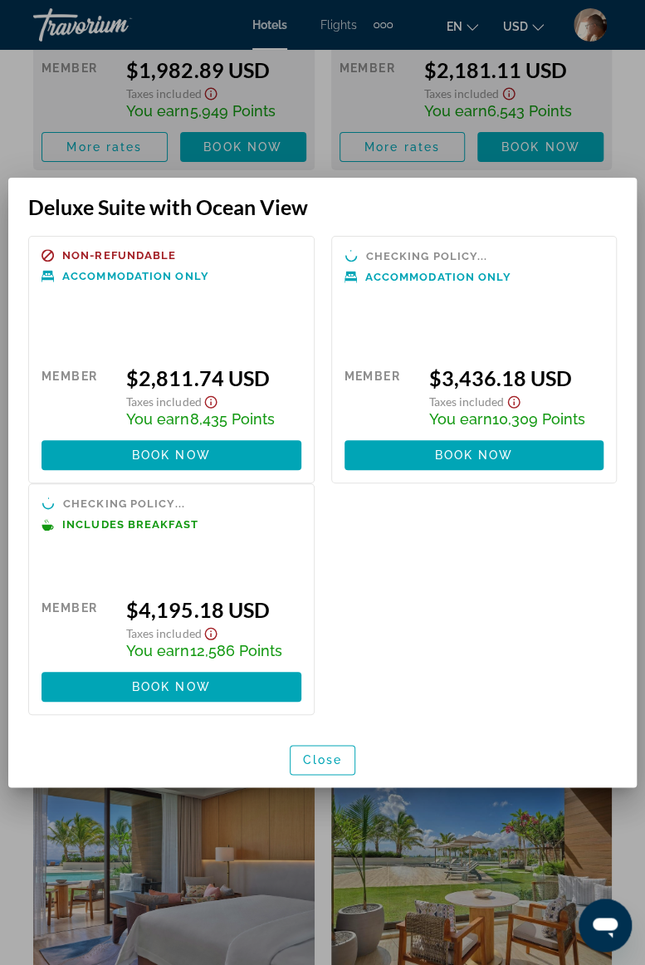
scroll to position [0, 0]
click at [327, 761] on span "Close" at bounding box center [323, 759] width 40 height 13
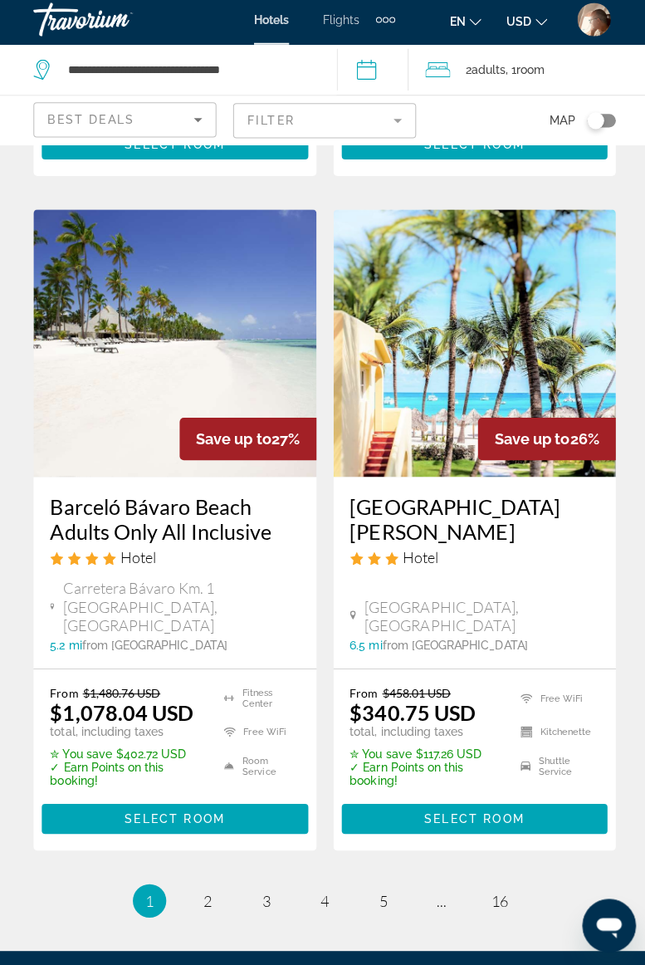
scroll to position [3474, 0]
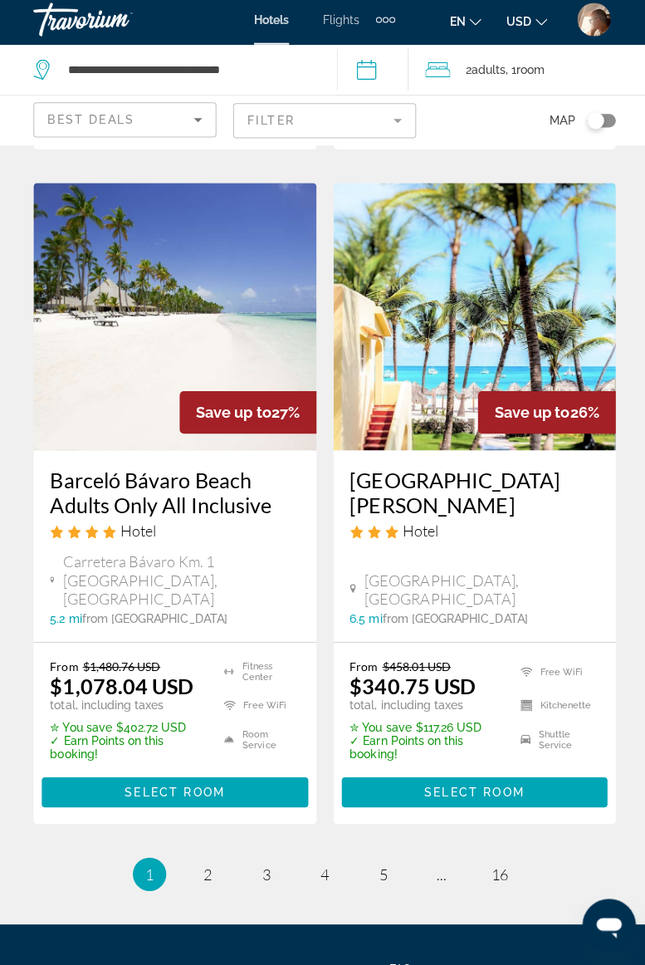
click at [209, 859] on link "page 2" at bounding box center [206, 873] width 29 height 29
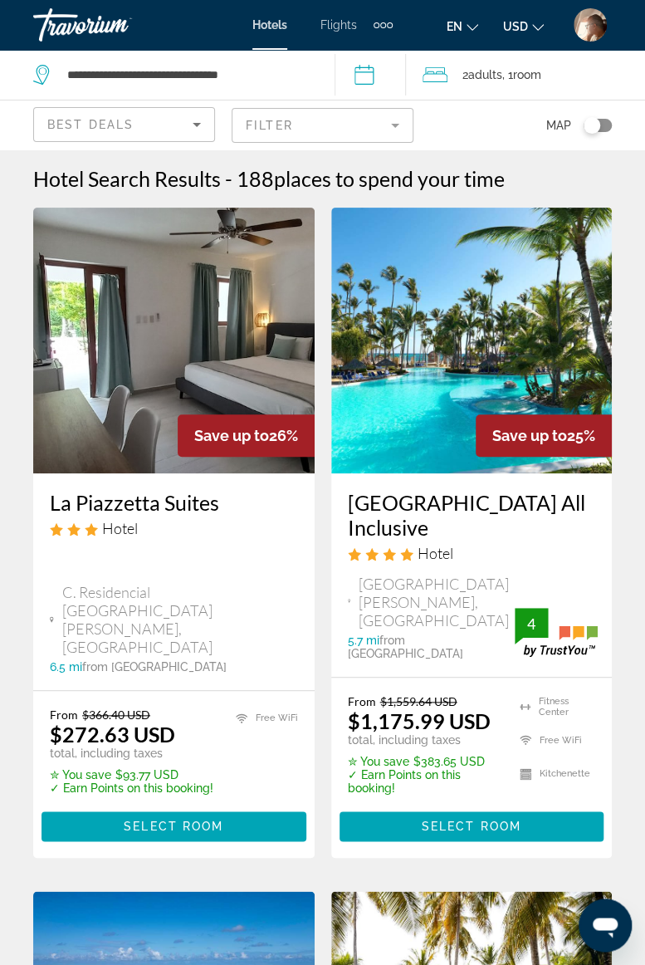
click at [100, 25] on div "Travorium" at bounding box center [116, 24] width 166 height 43
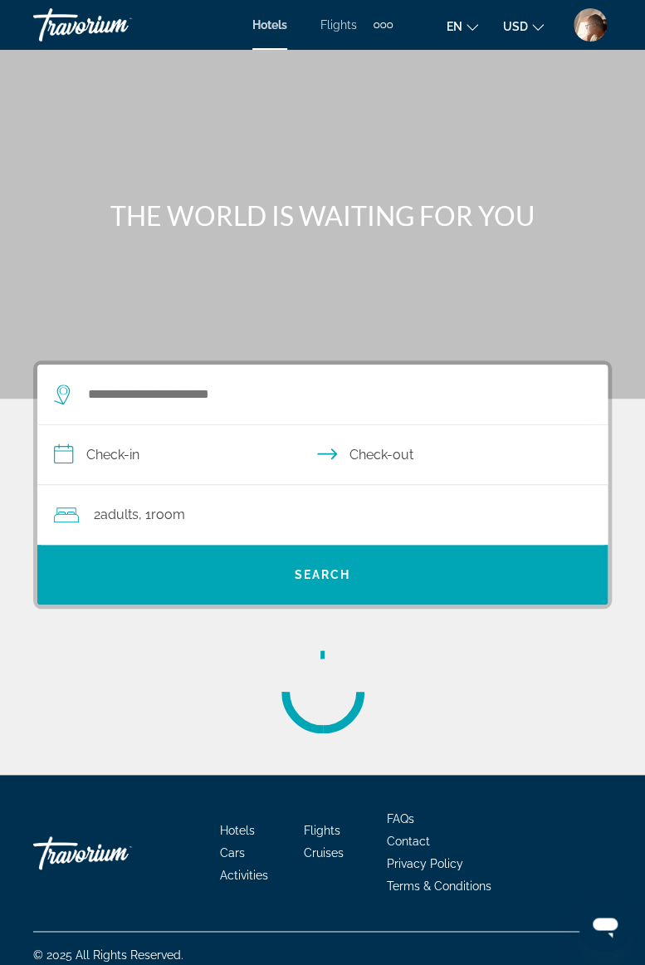
click at [166, 397] on input "Search widget" at bounding box center [326, 394] width 480 height 25
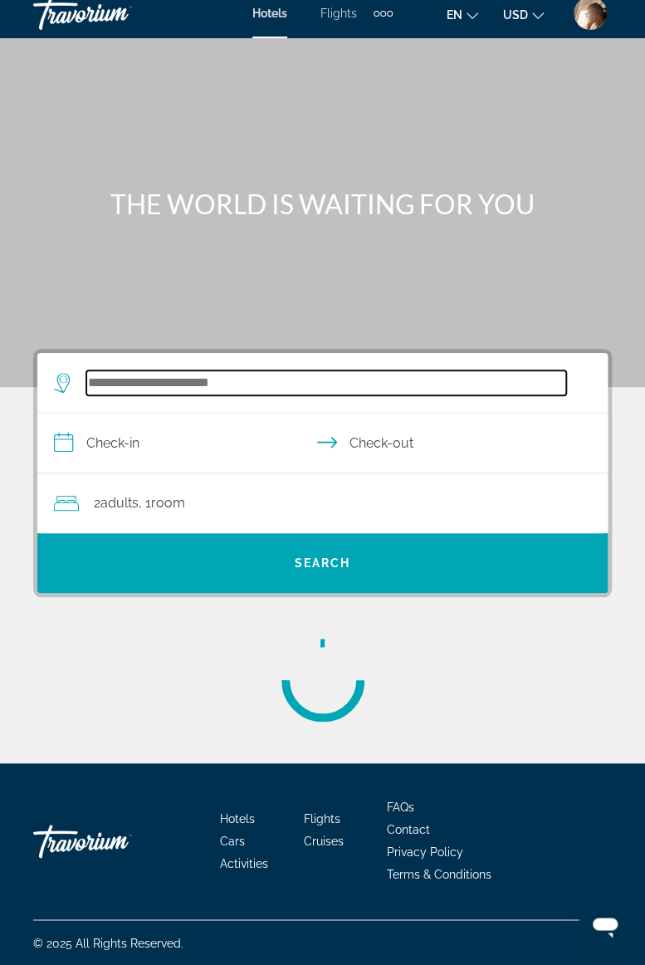
scroll to position [12, 0]
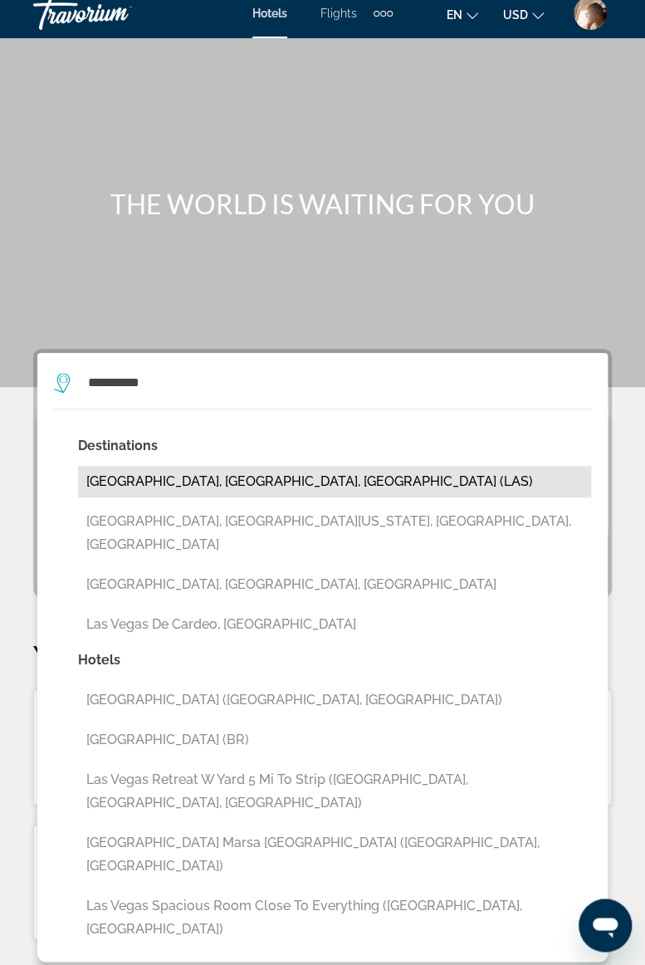
click at [177, 477] on button "Las Vegas, NV, United States (LAS)" at bounding box center [334, 482] width 513 height 32
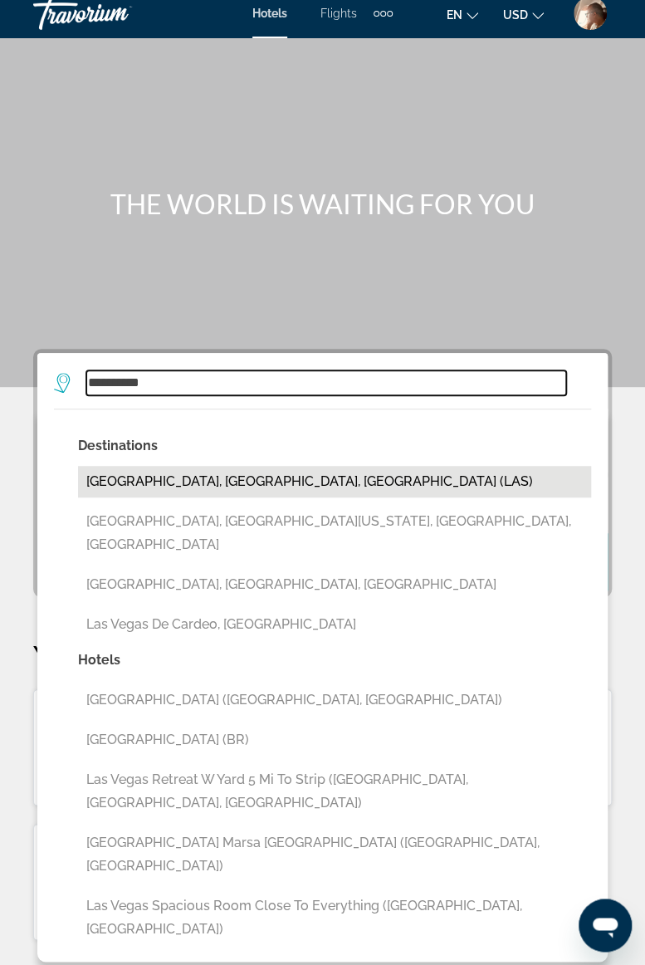
type input "**********"
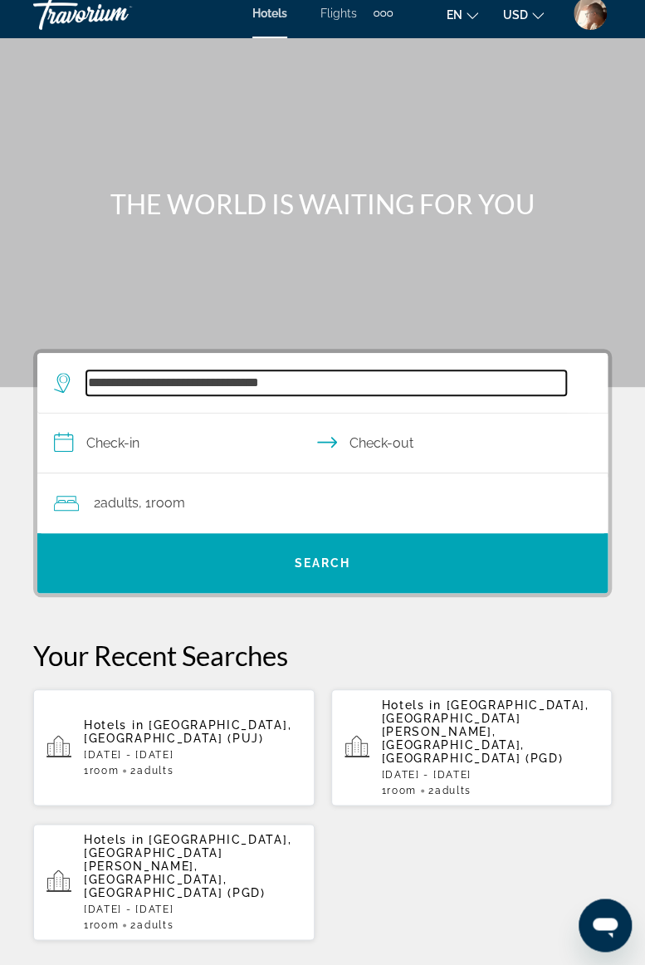
scroll to position [34, 0]
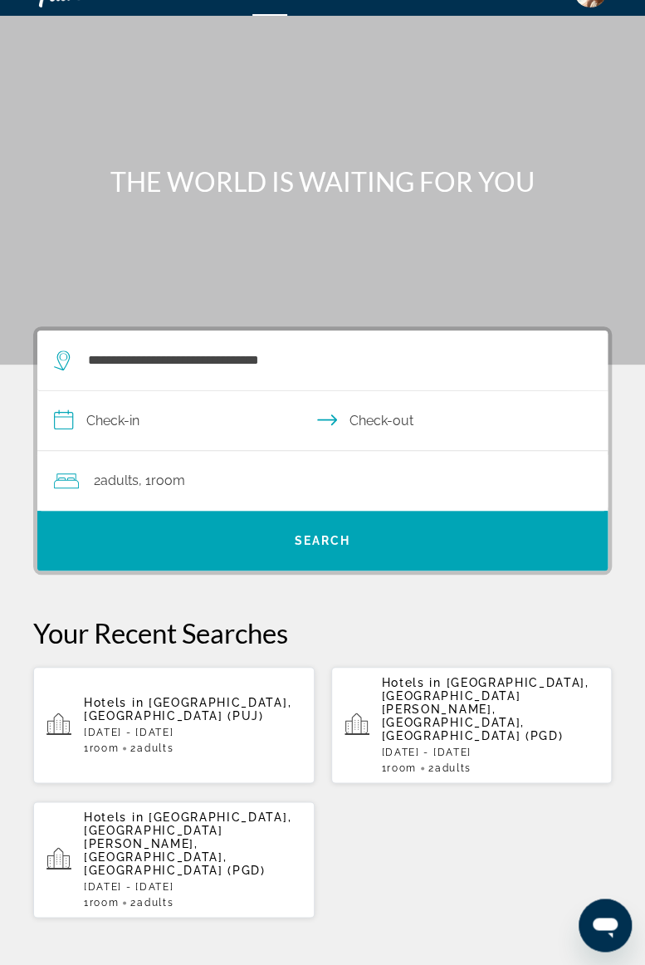
click at [159, 427] on input "**********" at bounding box center [325, 423] width 577 height 64
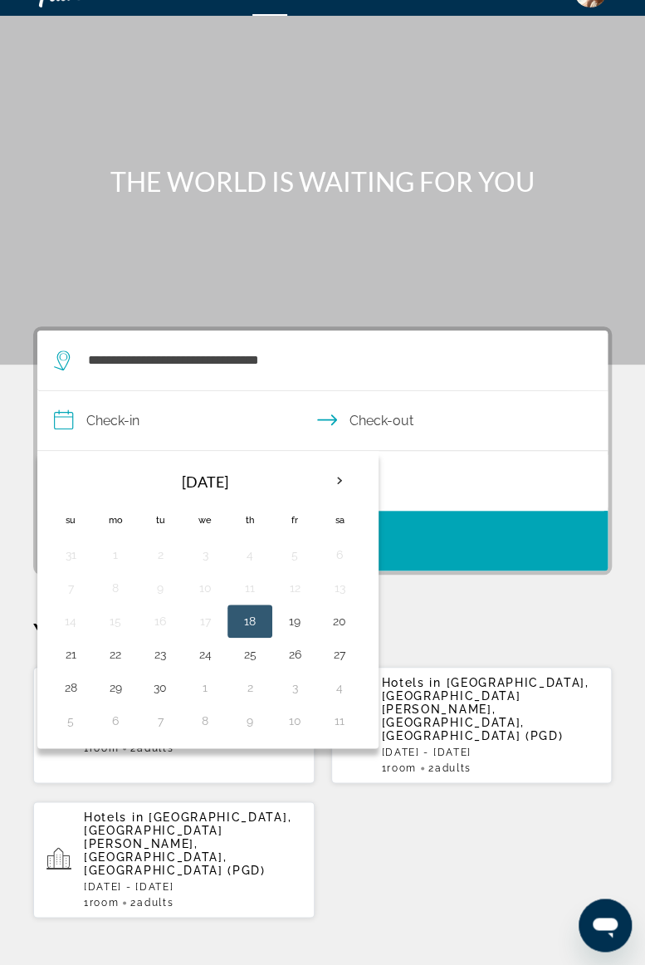
click at [339, 483] on th "Next month" at bounding box center [339, 481] width 45 height 37
click at [345, 479] on th "Next month" at bounding box center [339, 481] width 45 height 37
click at [203, 682] on button "26" at bounding box center [205, 687] width 27 height 23
click at [76, 714] on button "30" at bounding box center [70, 720] width 27 height 23
type input "**********"
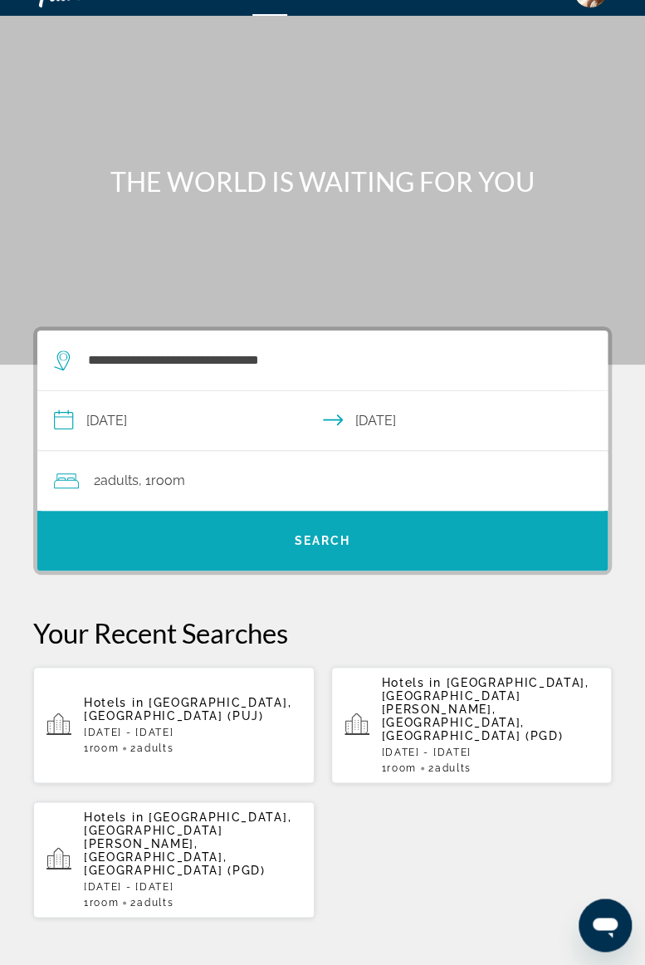
click at [314, 548] on span "Search widget" at bounding box center [322, 541] width 570 height 40
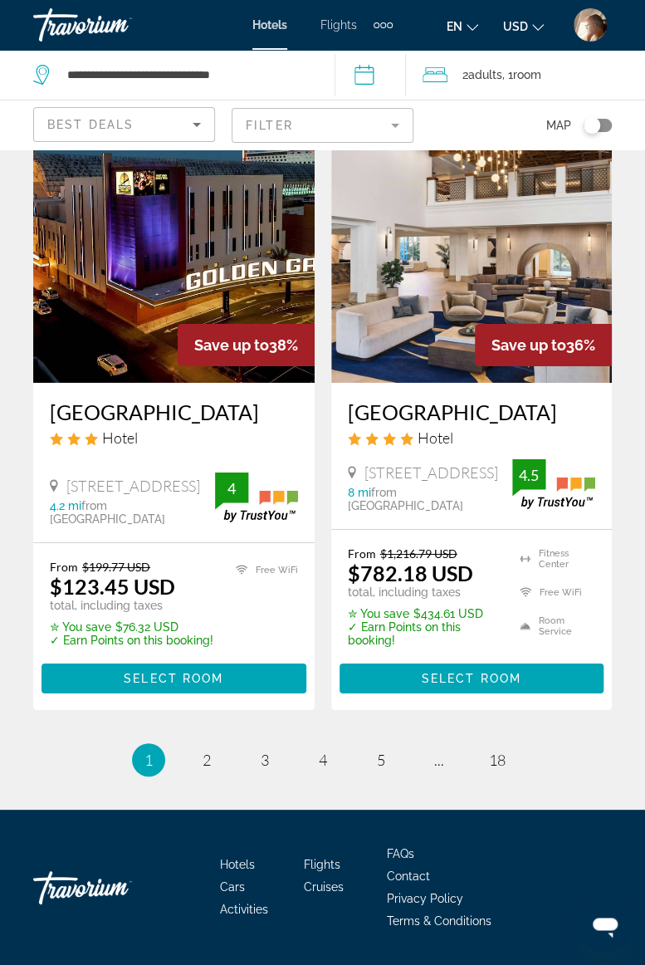
scroll to position [3473, 0]
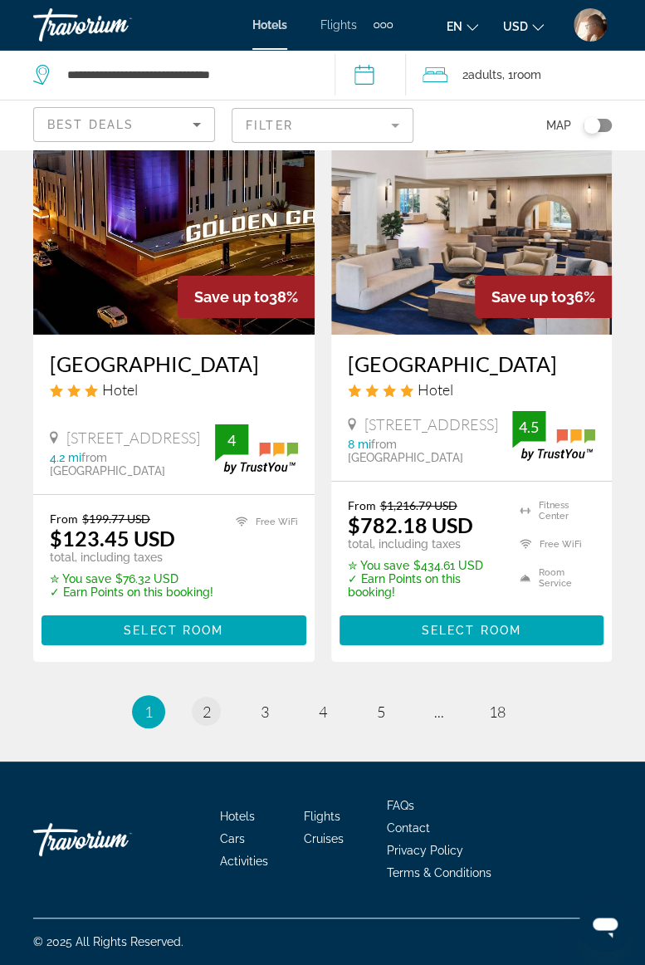
click at [200, 701] on link "page 2" at bounding box center [206, 711] width 29 height 29
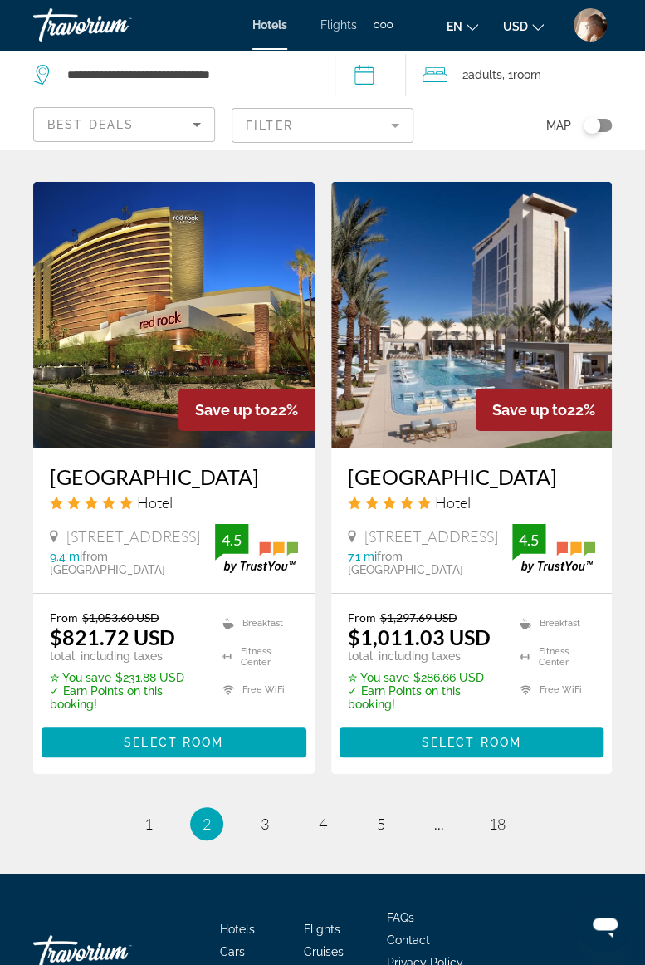
scroll to position [3421, 0]
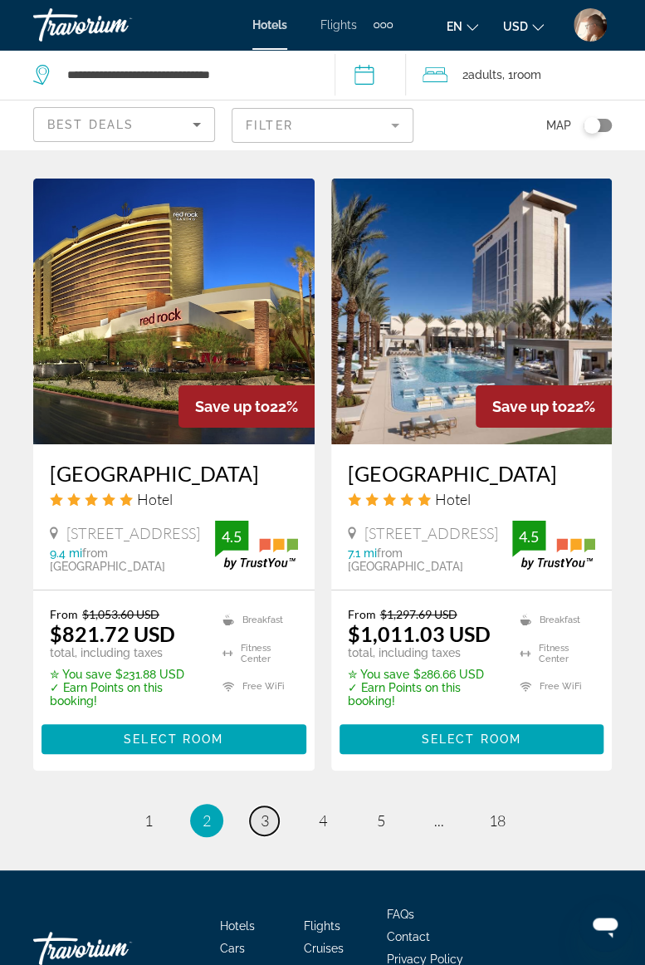
click at [264, 820] on span "3" at bounding box center [265, 820] width 8 height 18
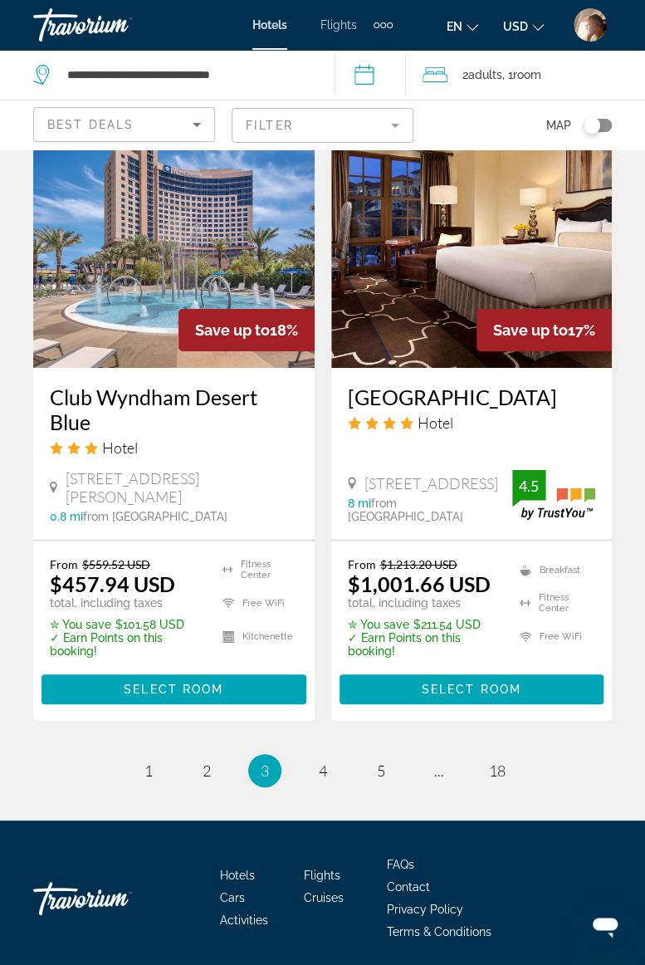
scroll to position [3476, 0]
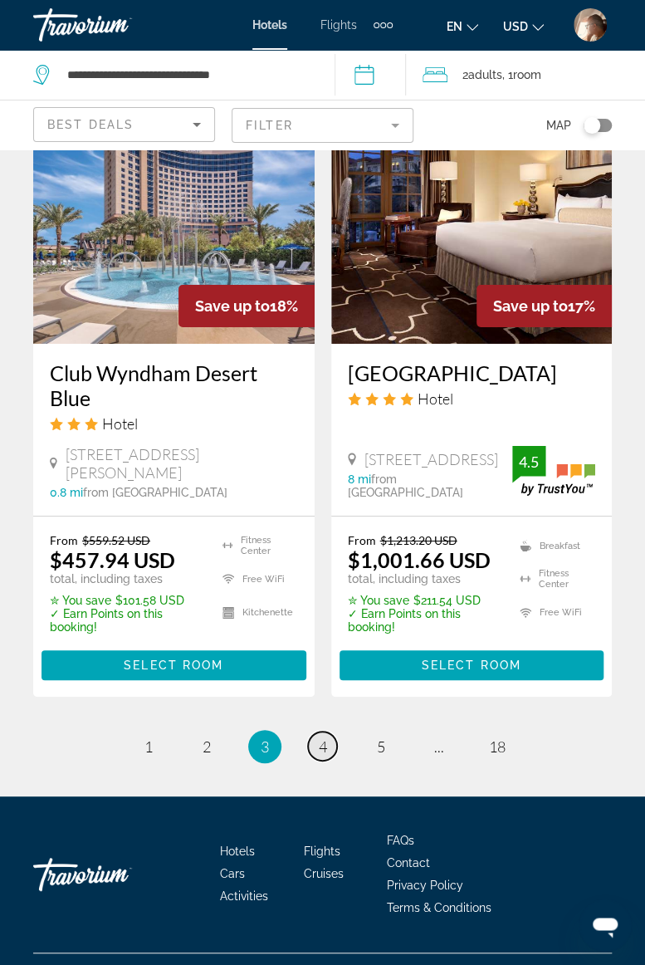
click at [323, 737] on span "4" at bounding box center [323, 746] width 8 height 18
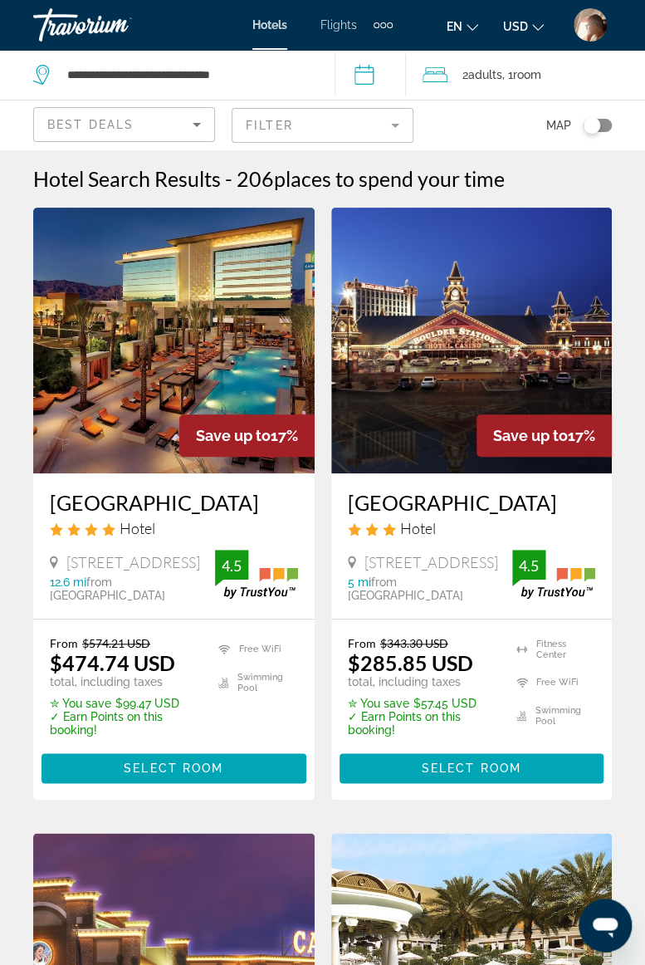
click at [83, 18] on div "Travorium" at bounding box center [116, 24] width 166 height 43
